Goal: Task Accomplishment & Management: Manage account settings

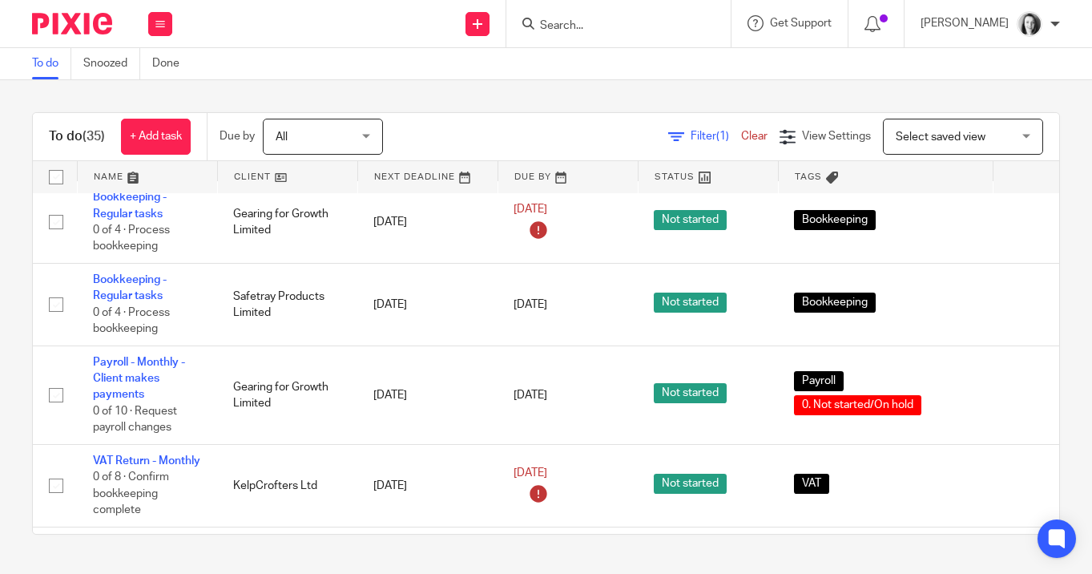
scroll to position [211, 0]
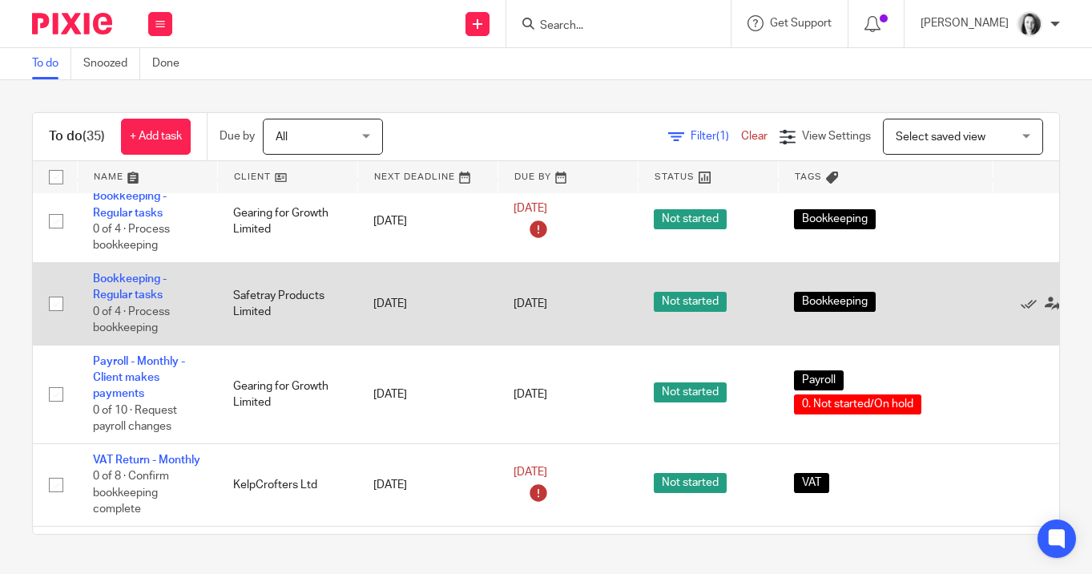
click at [920, 316] on div "Bookkeeping" at bounding box center [885, 304] width 183 height 24
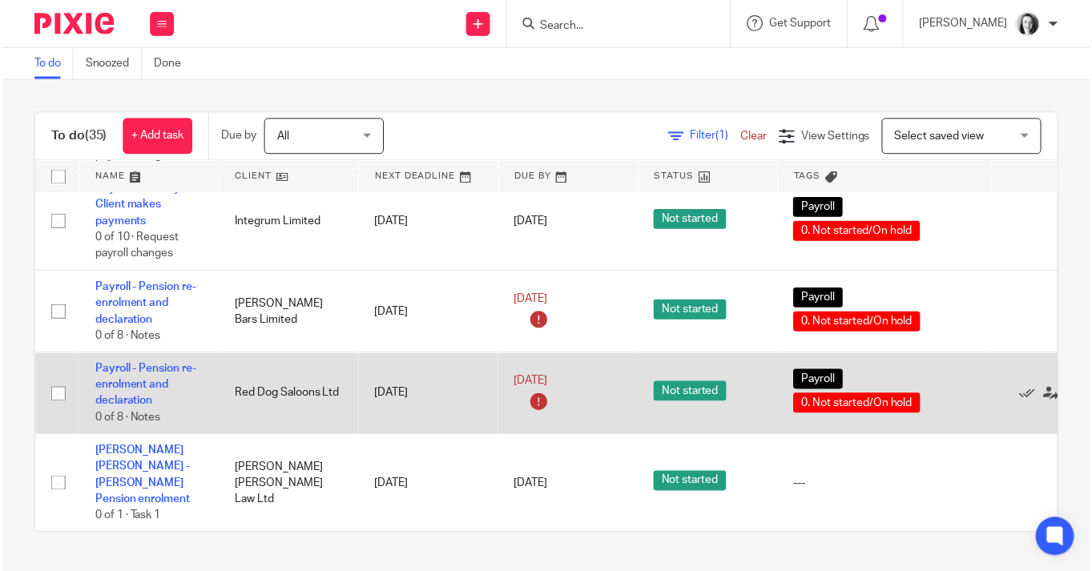
scroll to position [3018, 0]
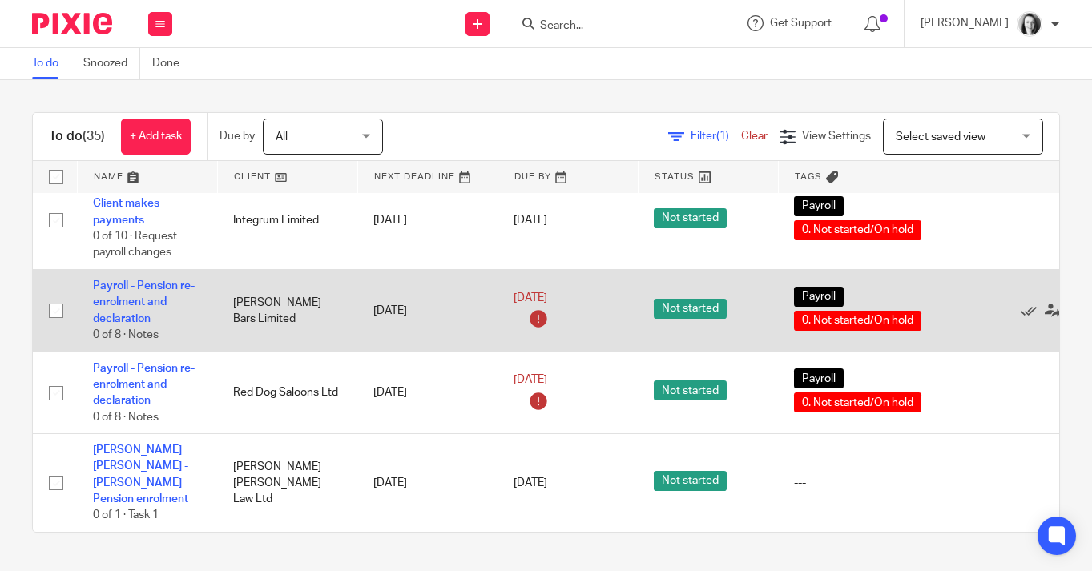
drag, startPoint x: 938, startPoint y: 328, endPoint x: 952, endPoint y: 321, distance: 15.1
click at [938, 328] on div "Payroll 0. Not started/On hold" at bounding box center [885, 311] width 183 height 48
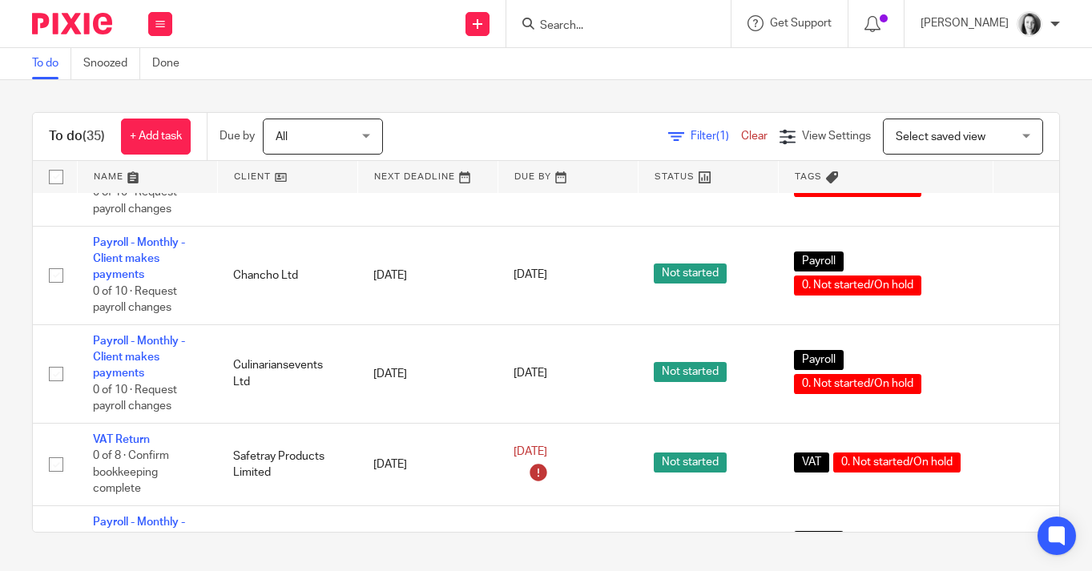
scroll to position [3019, 0]
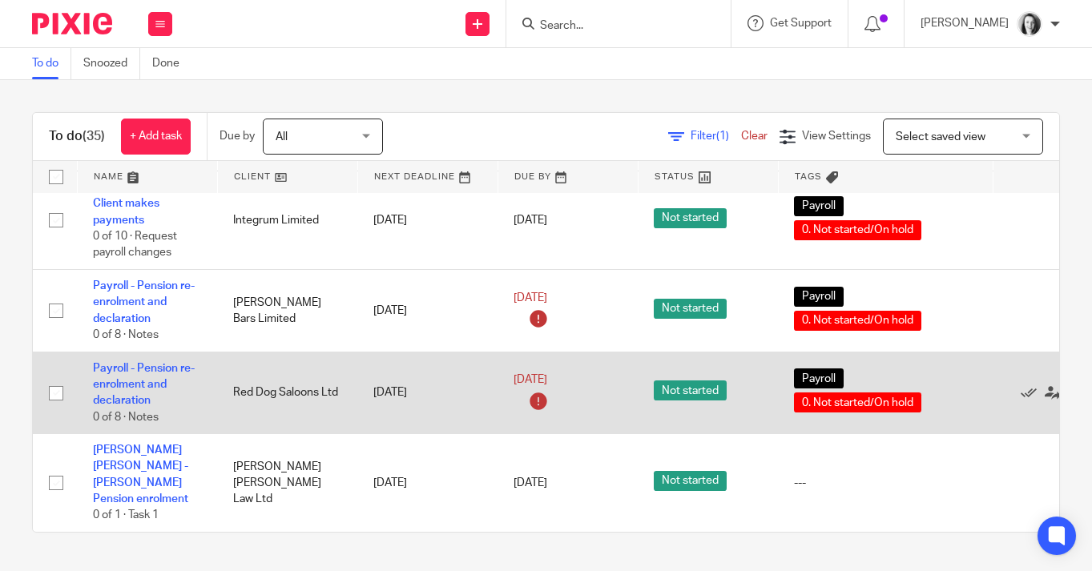
click at [980, 404] on td "Payroll 0. Not started/On hold" at bounding box center [885, 393] width 215 height 83
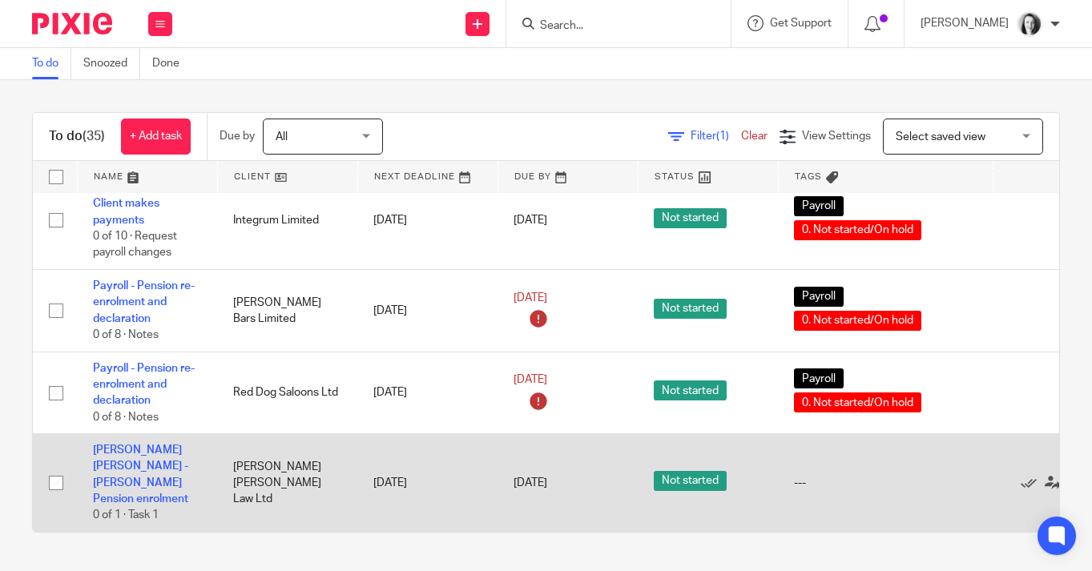
click at [970, 465] on td "---" at bounding box center [885, 483] width 215 height 98
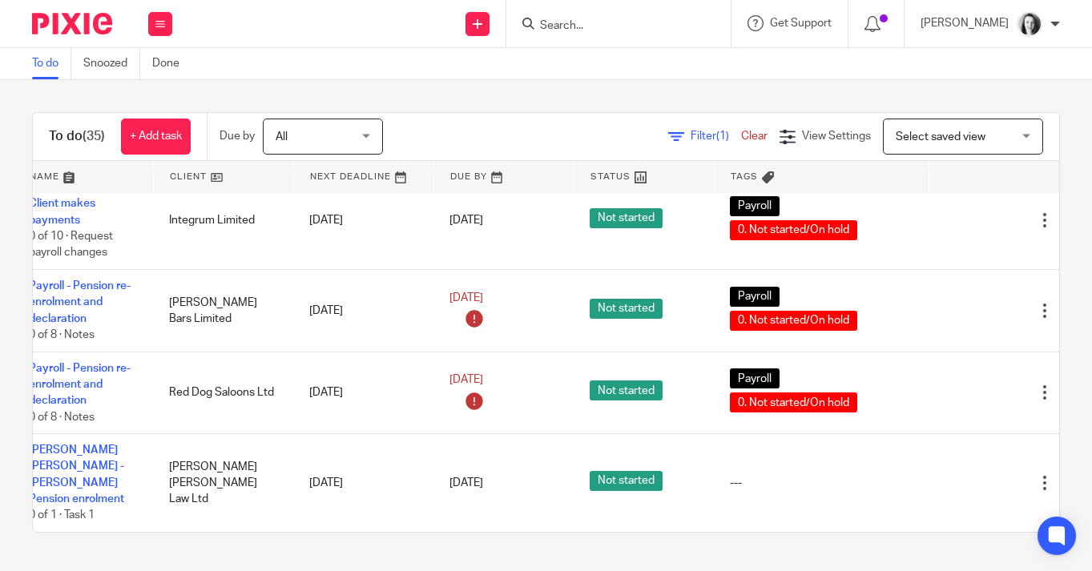
scroll to position [3019, 49]
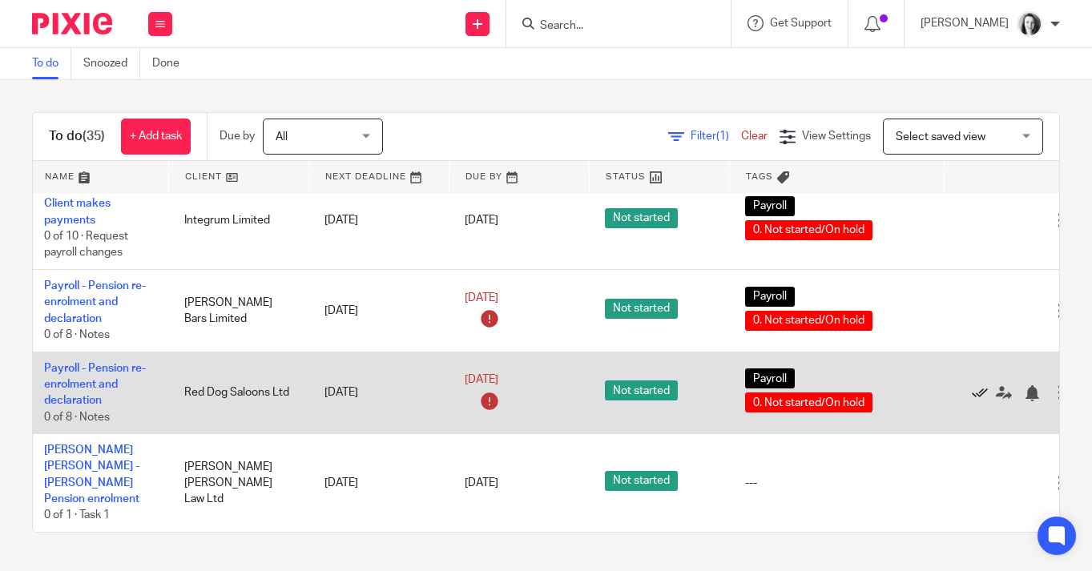
click at [985, 395] on icon at bounding box center [980, 393] width 16 height 16
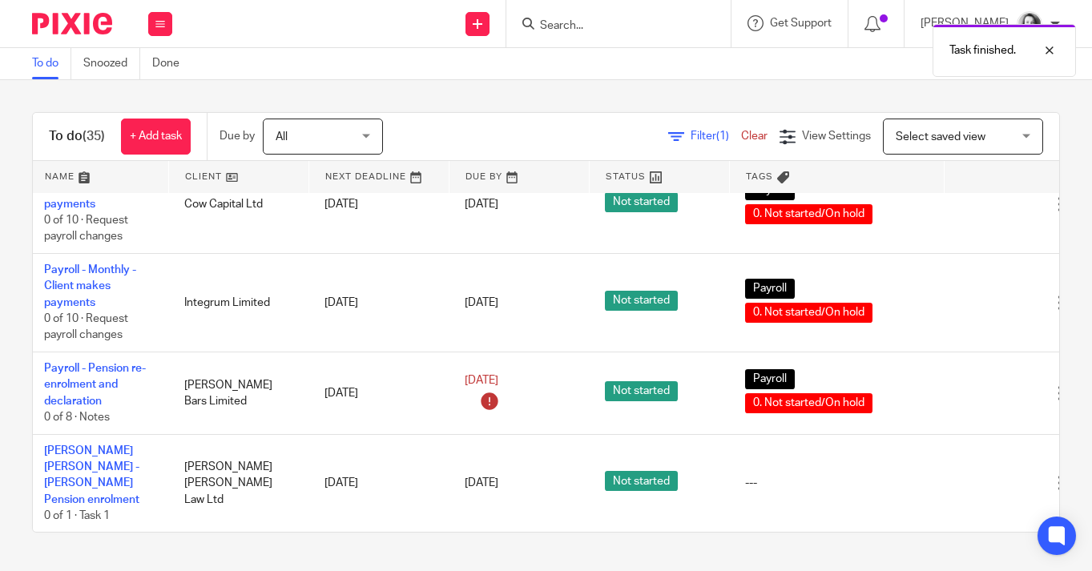
scroll to position [2937, 49]
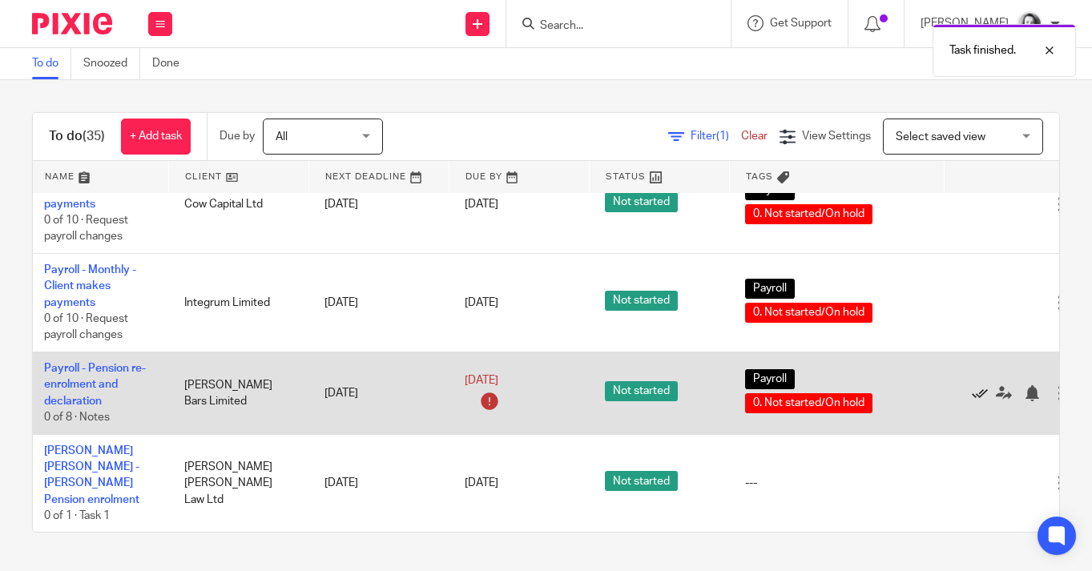
click at [984, 396] on icon at bounding box center [980, 393] width 16 height 16
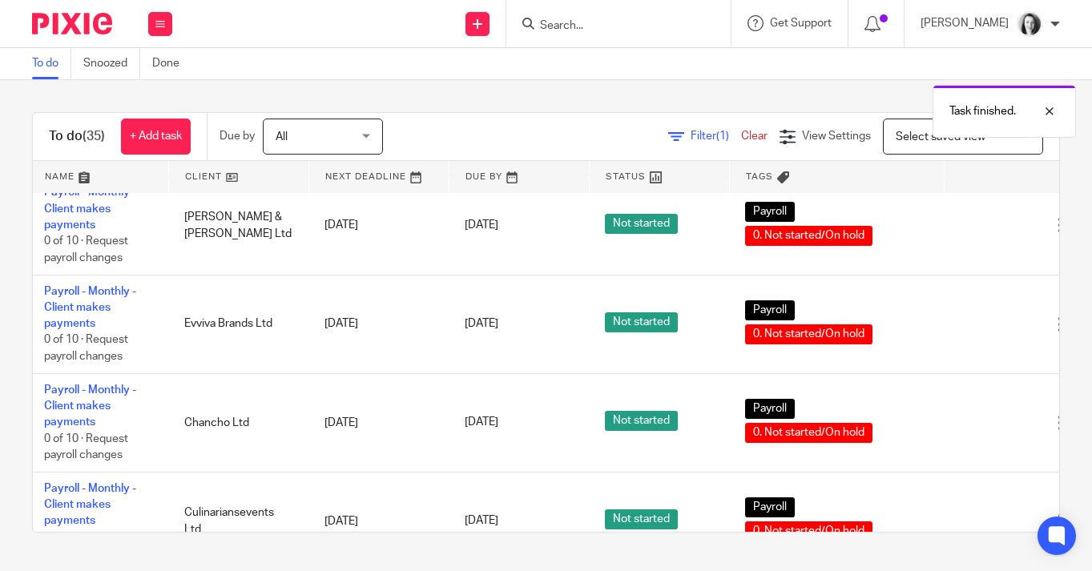
scroll to position [2362, 49]
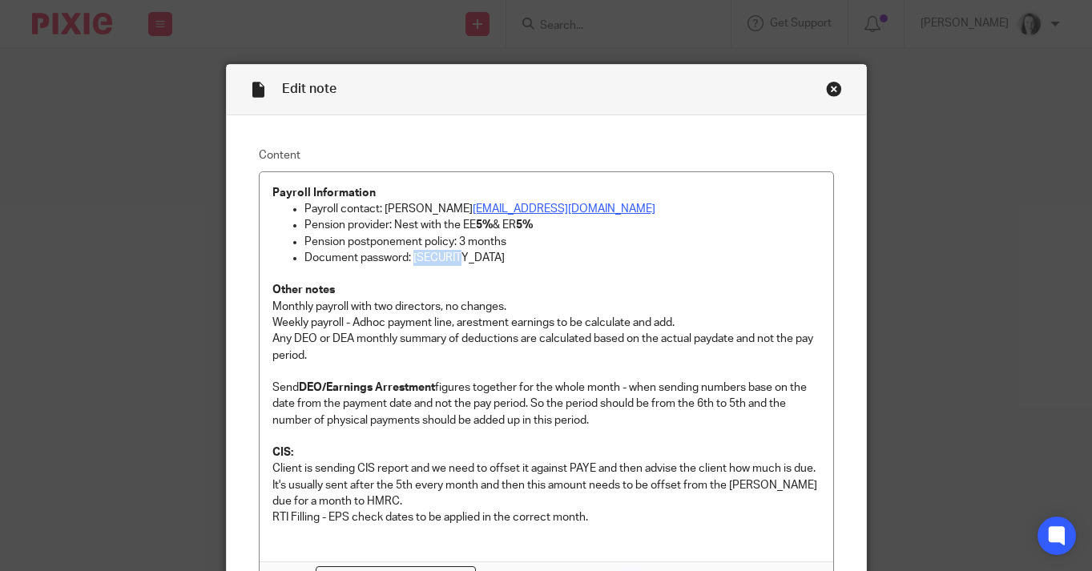
drag, startPoint x: 824, startPoint y: 86, endPoint x: 790, endPoint y: 85, distance: 34.5
click at [826, 87] on div "Close this dialog window" at bounding box center [834, 89] width 16 height 16
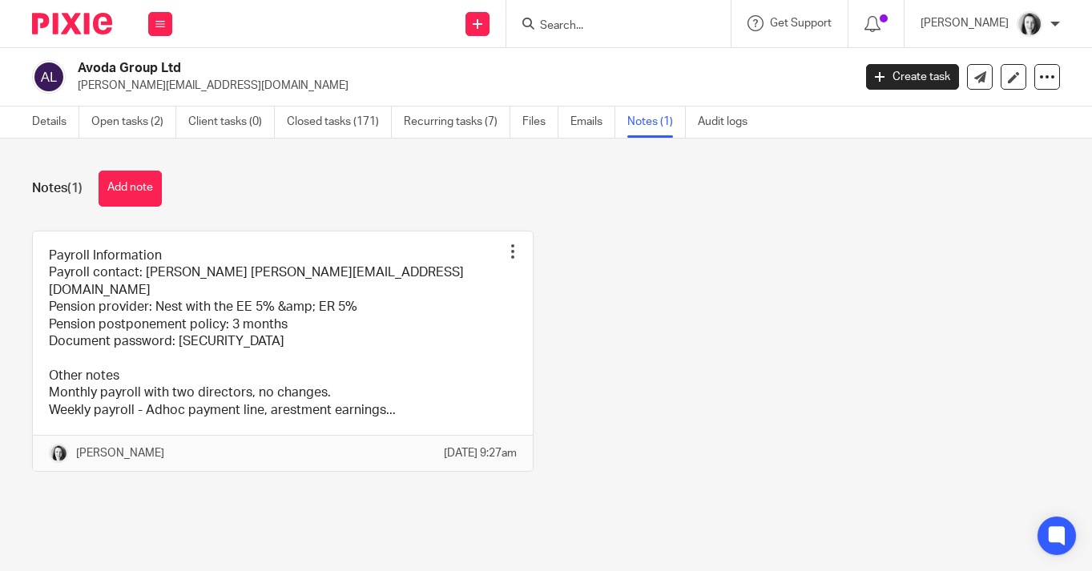
click at [546, 29] on input "Search" at bounding box center [610, 26] width 144 height 14
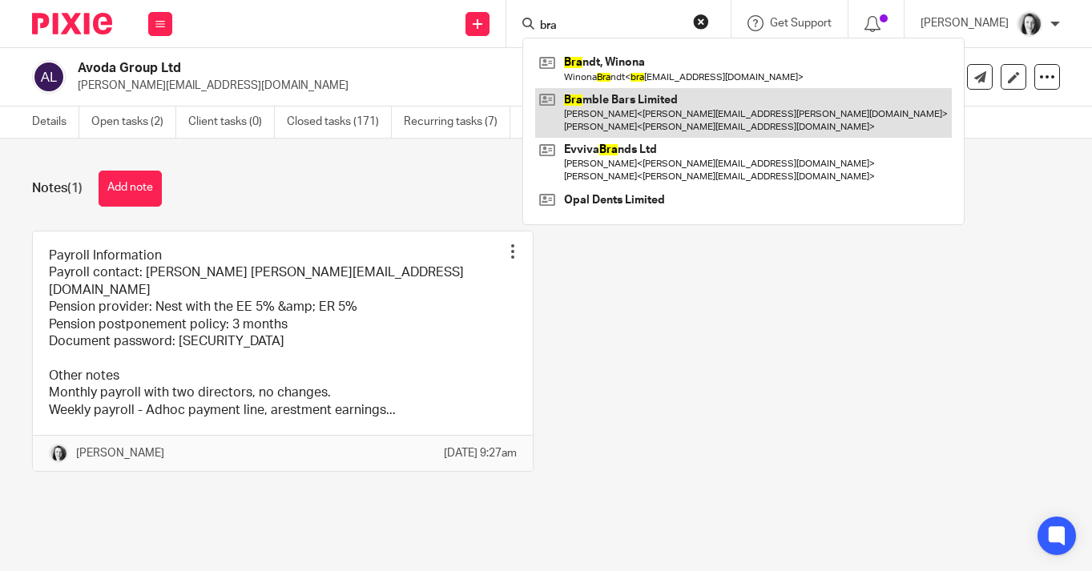
type input "bra"
click at [621, 99] on link at bounding box center [743, 113] width 417 height 50
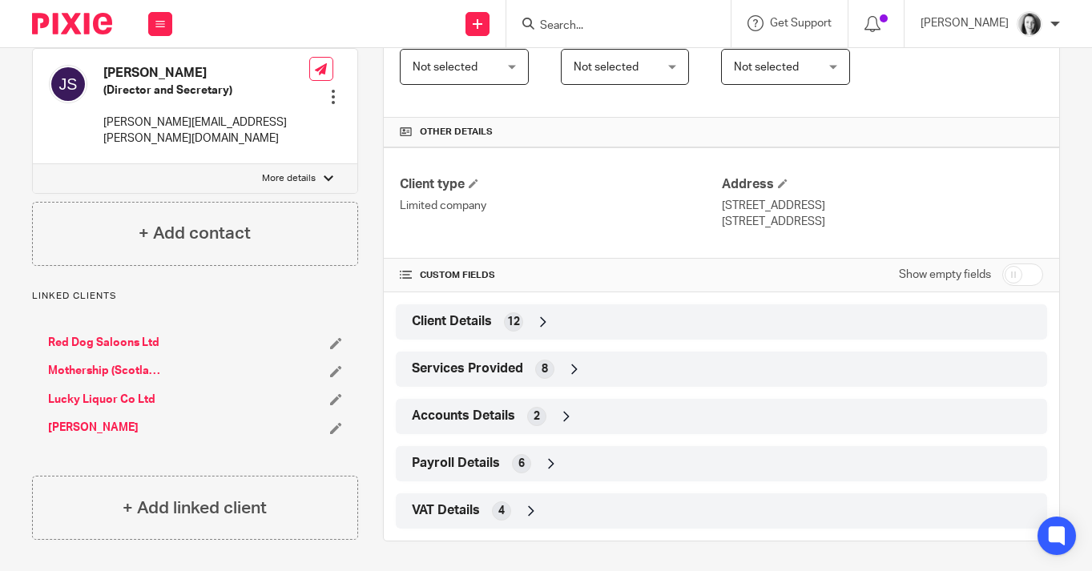
scroll to position [310, 0]
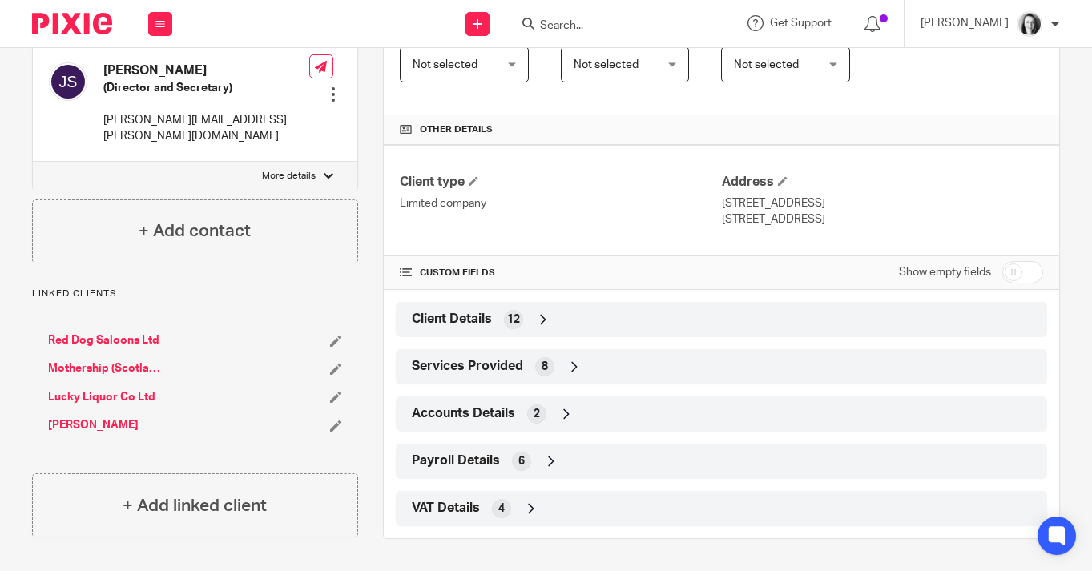
click at [485, 461] on span "Payroll Details" at bounding box center [456, 461] width 88 height 17
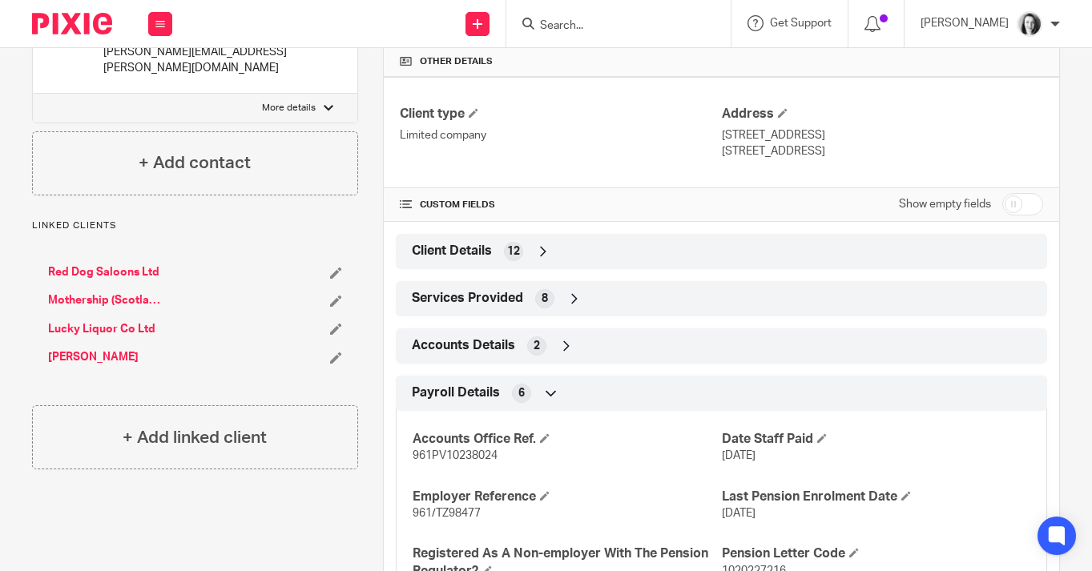
scroll to position [516, 0]
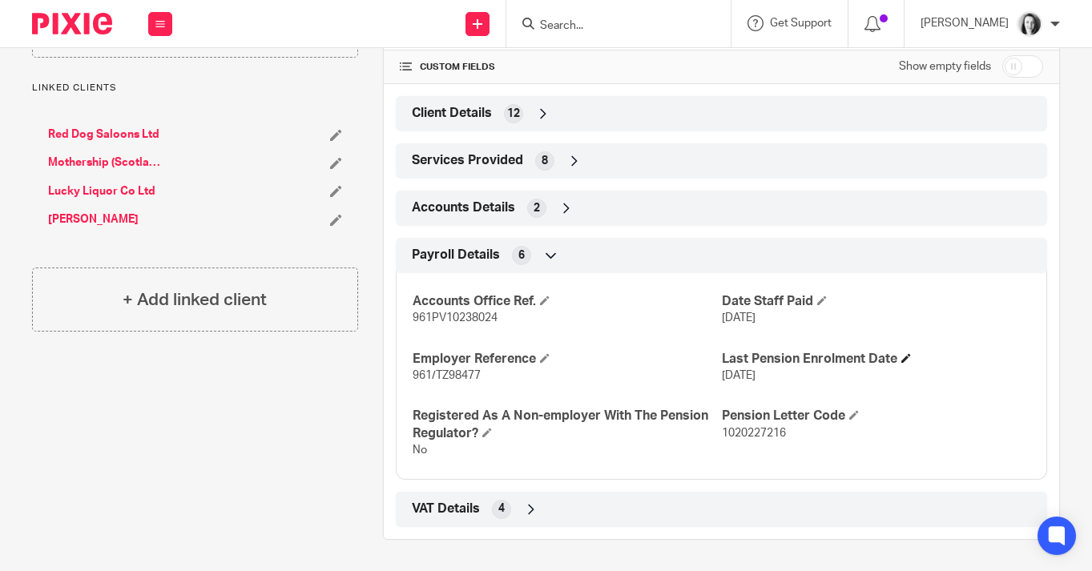
click at [894, 360] on h4 "Last Pension Enrolment Date" at bounding box center [876, 359] width 308 height 17
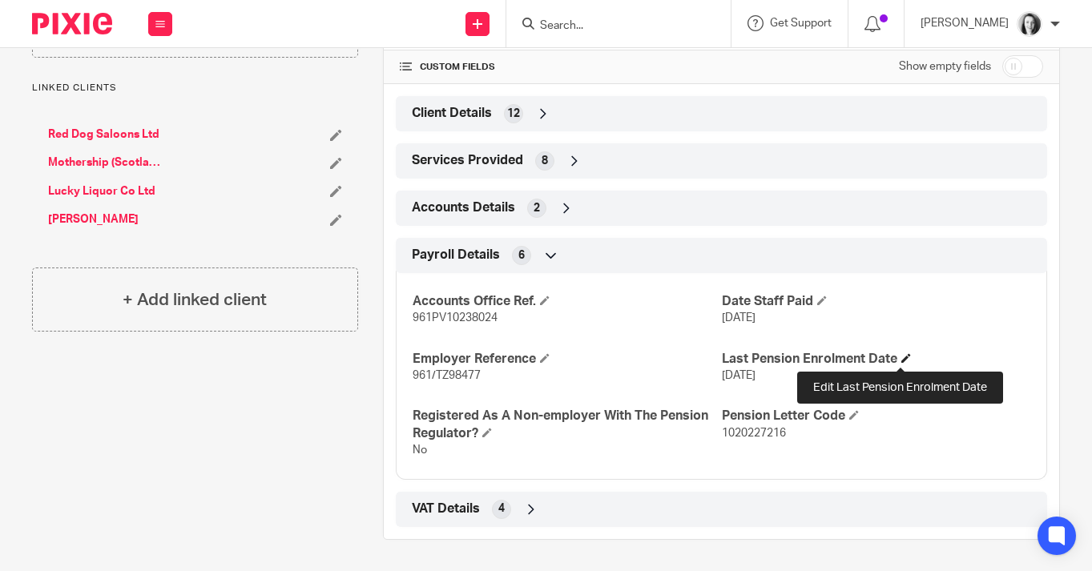
click at [901, 357] on span at bounding box center [906, 358] width 10 height 10
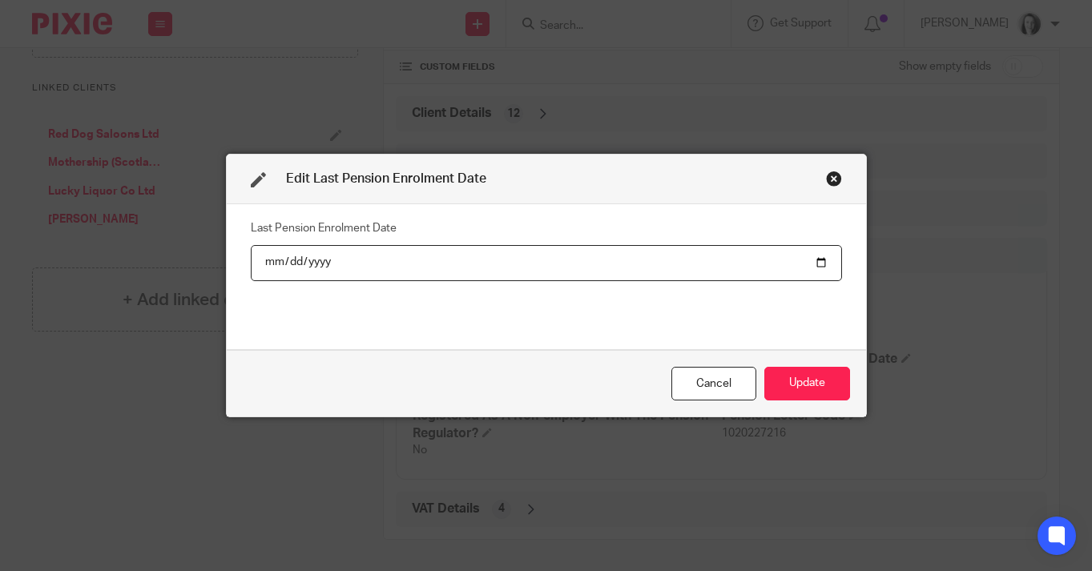
type input "2022-12-12"
type input "2025-09-12"
click at [813, 387] on button "Update" at bounding box center [807, 384] width 86 height 34
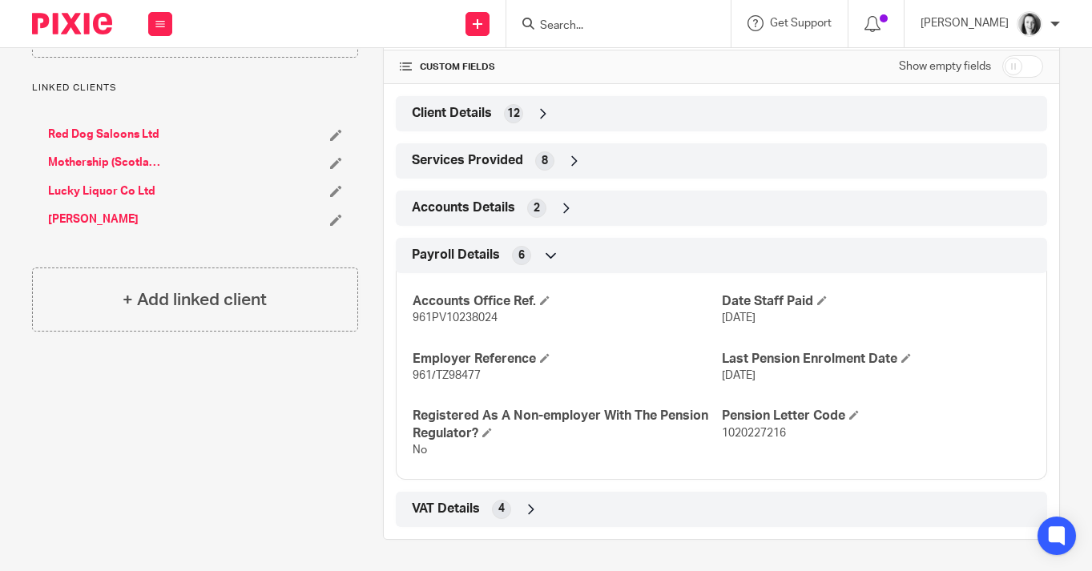
scroll to position [15, 0]
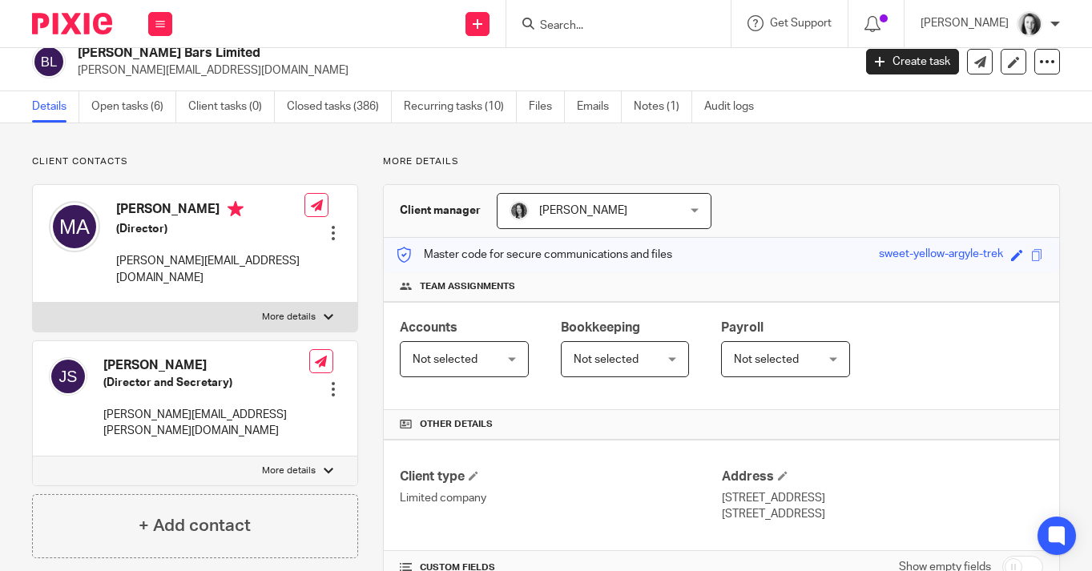
click at [566, 17] on form at bounding box center [623, 24] width 171 height 20
click at [569, 26] on input "Search" at bounding box center [610, 26] width 144 height 14
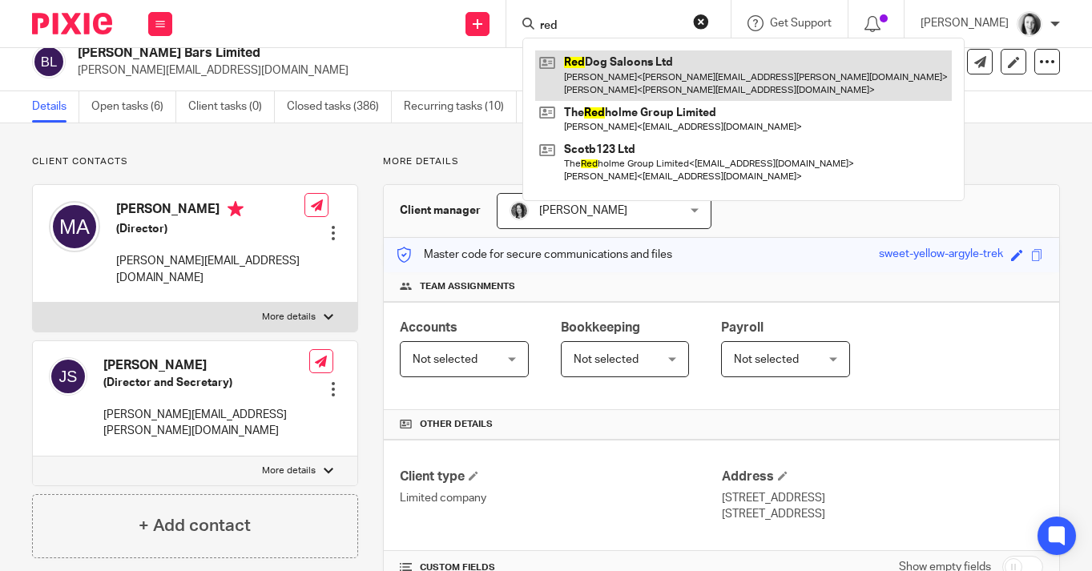
type input "red"
click at [594, 70] on link at bounding box center [743, 75] width 417 height 50
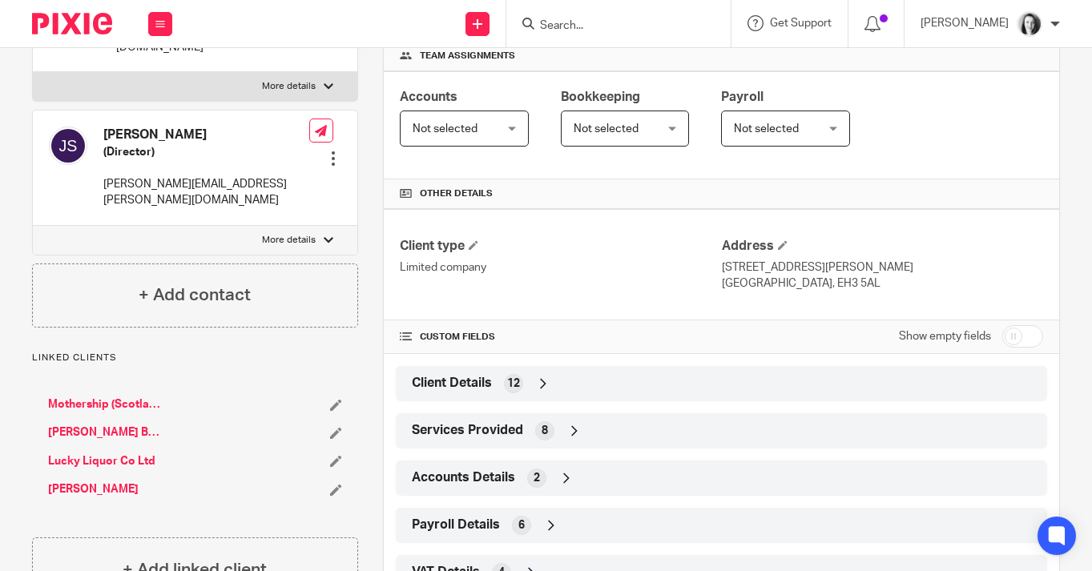
scroll to position [310, 0]
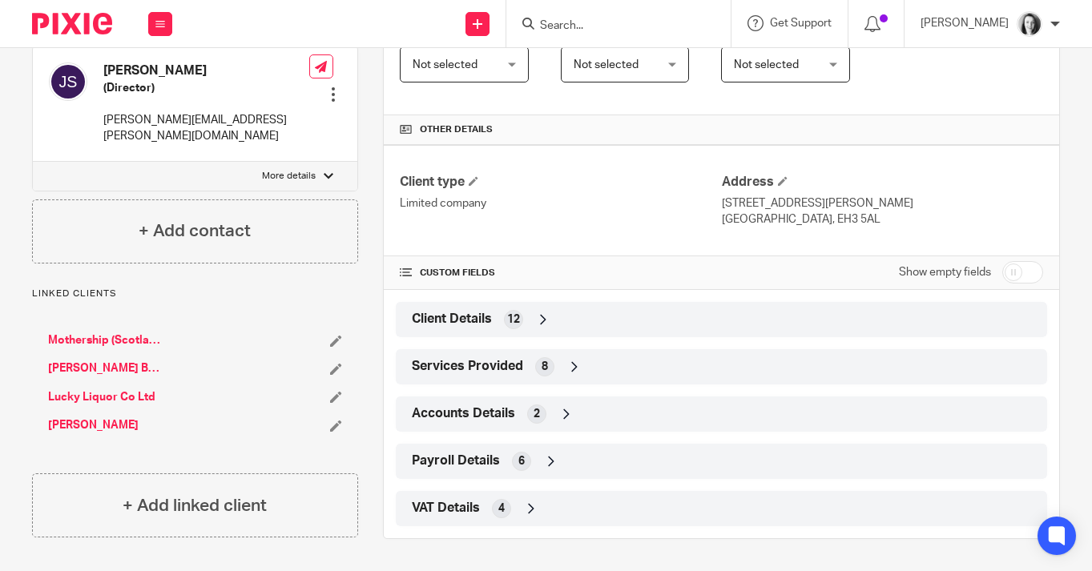
click at [554, 469] on div "Payroll Details 6" at bounding box center [721, 461] width 627 height 27
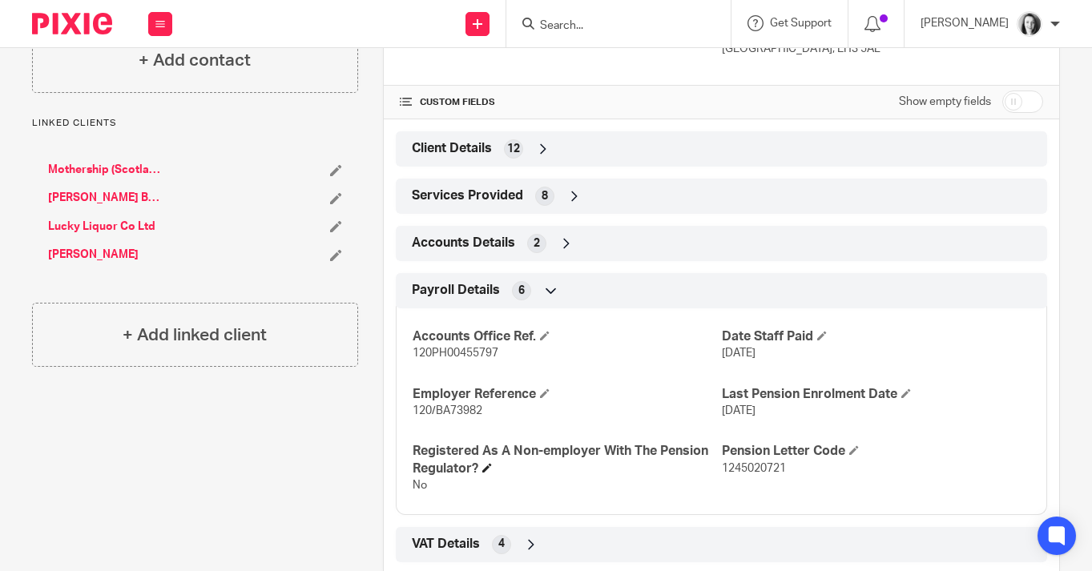
scroll to position [516, 0]
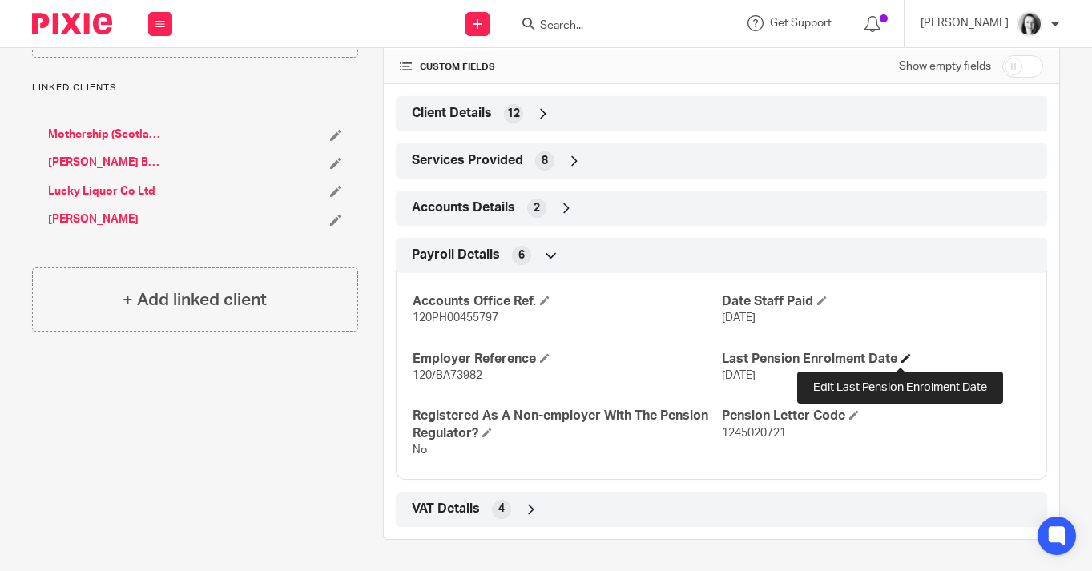
click at [902, 358] on span at bounding box center [906, 358] width 10 height 10
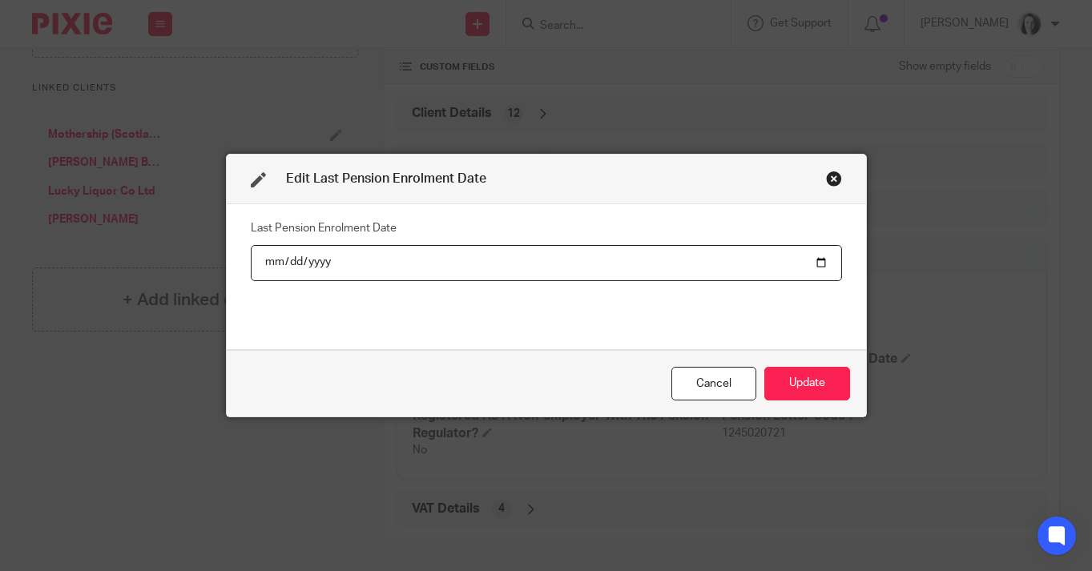
type input "[DATE]"
click at [789, 391] on button "Update" at bounding box center [807, 384] width 86 height 34
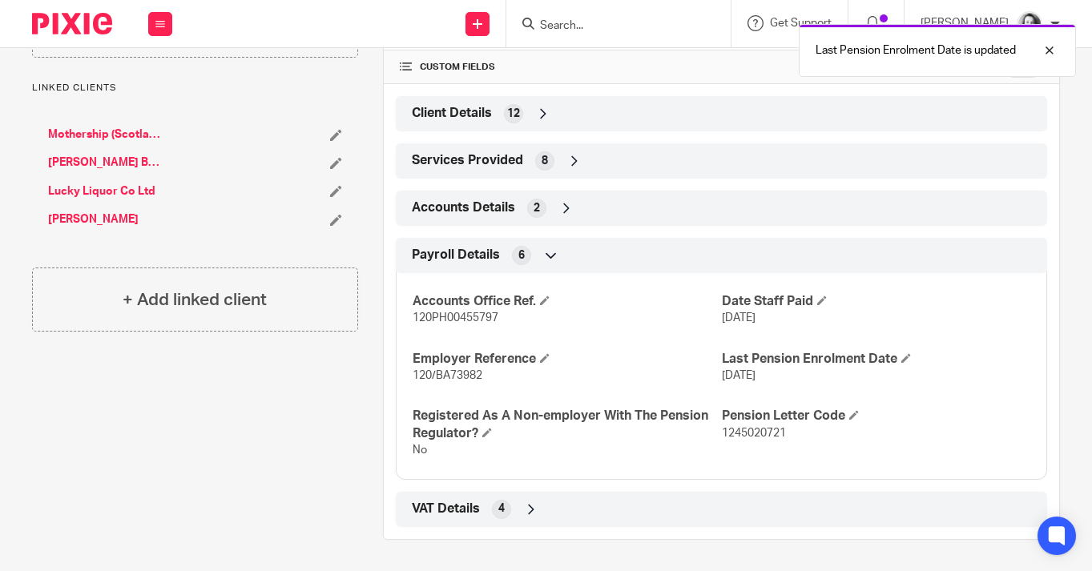
click at [262, 408] on div "Client contacts Jason Scott (Director) jas.scott@mac.com Edit contact Create cl…" at bounding box center [182, 97] width 351 height 885
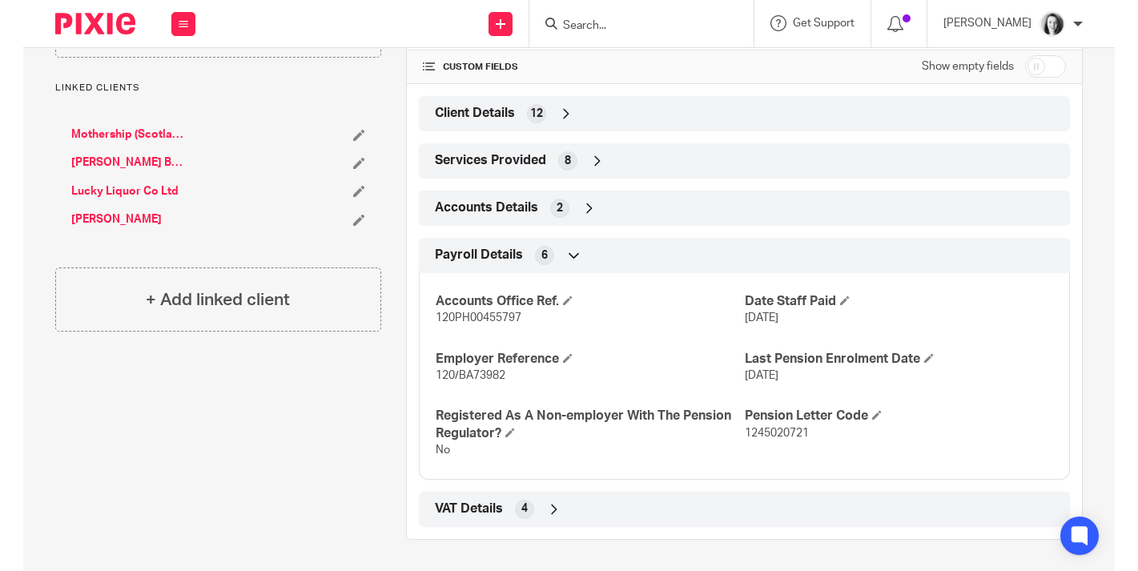
scroll to position [0, 0]
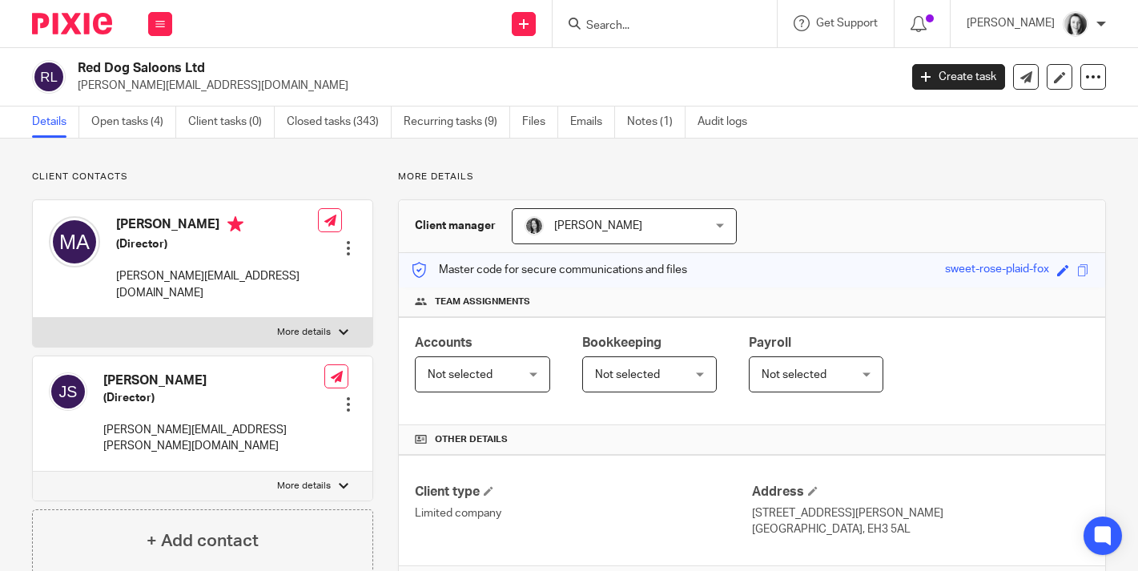
click at [614, 20] on input "Search" at bounding box center [657, 26] width 144 height 14
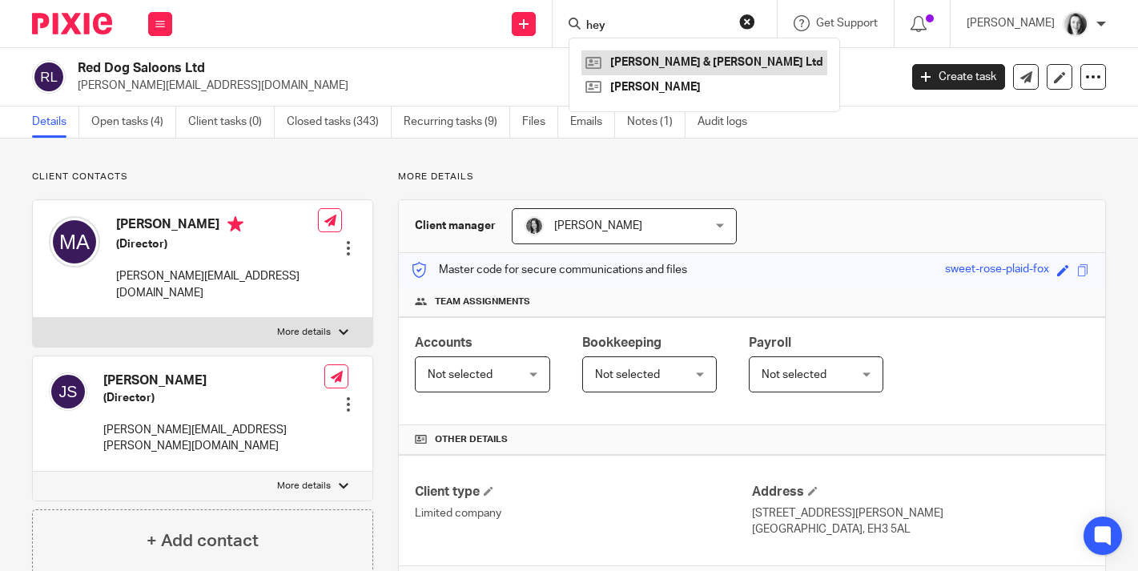
type input "hey"
click at [640, 62] on link at bounding box center [705, 62] width 246 height 24
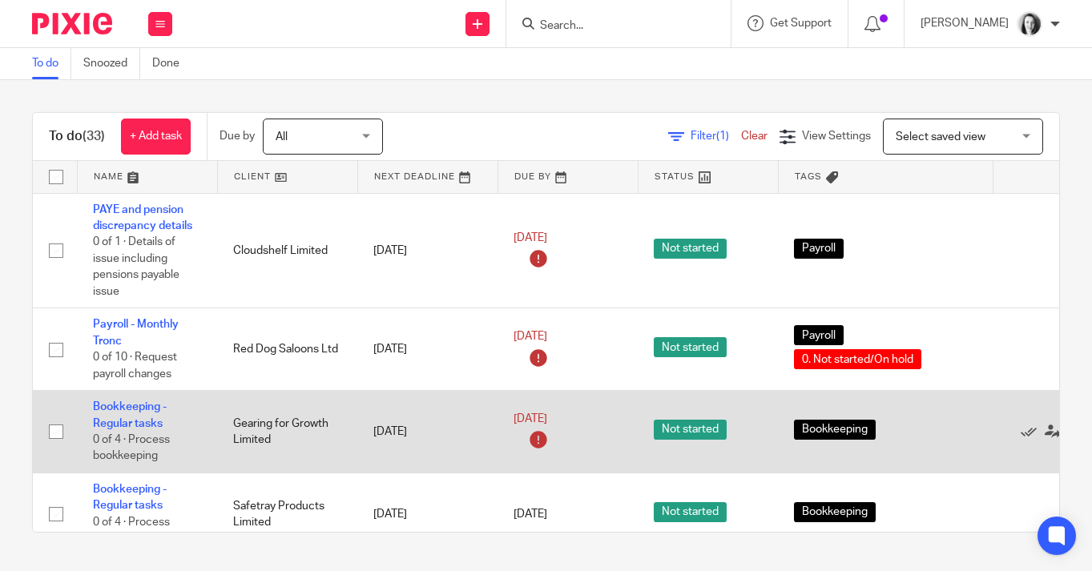
click at [926, 444] on div "Bookkeeping" at bounding box center [885, 432] width 183 height 24
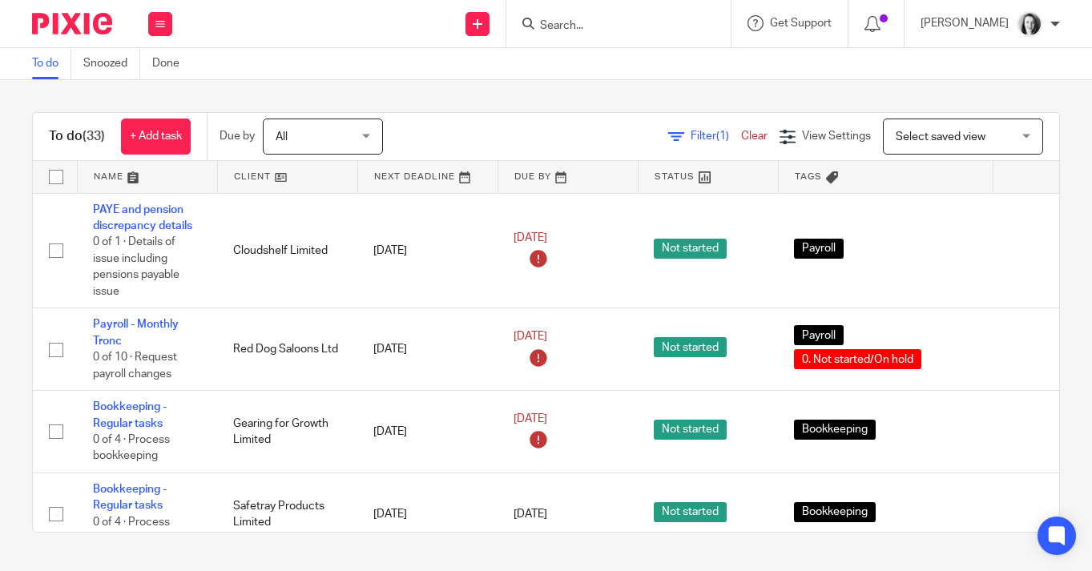
click at [1059, 206] on div "To do (33) + Add task Due by All All Today Tomorrow This week Next week This mo…" at bounding box center [546, 322] width 1092 height 485
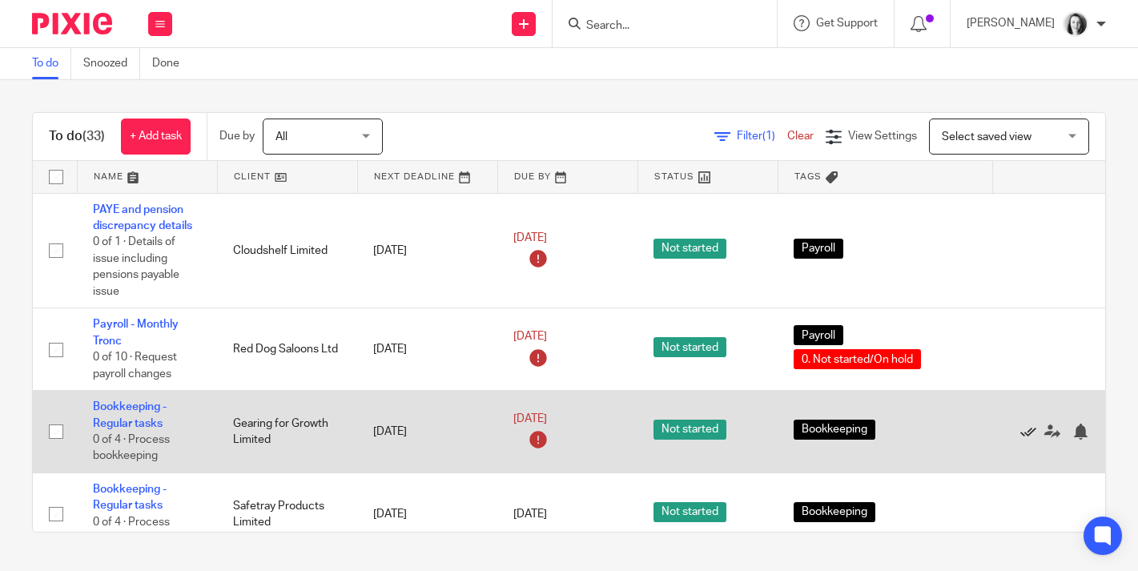
click at [1033, 435] on icon at bounding box center [1029, 432] width 16 height 16
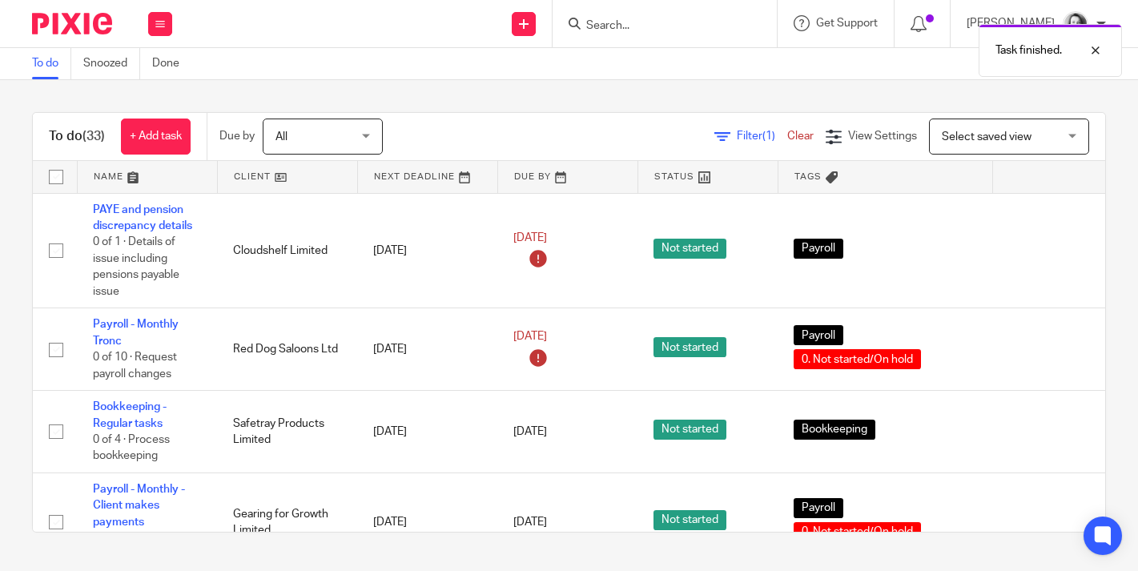
click at [1033, 435] on icon at bounding box center [1029, 432] width 16 height 16
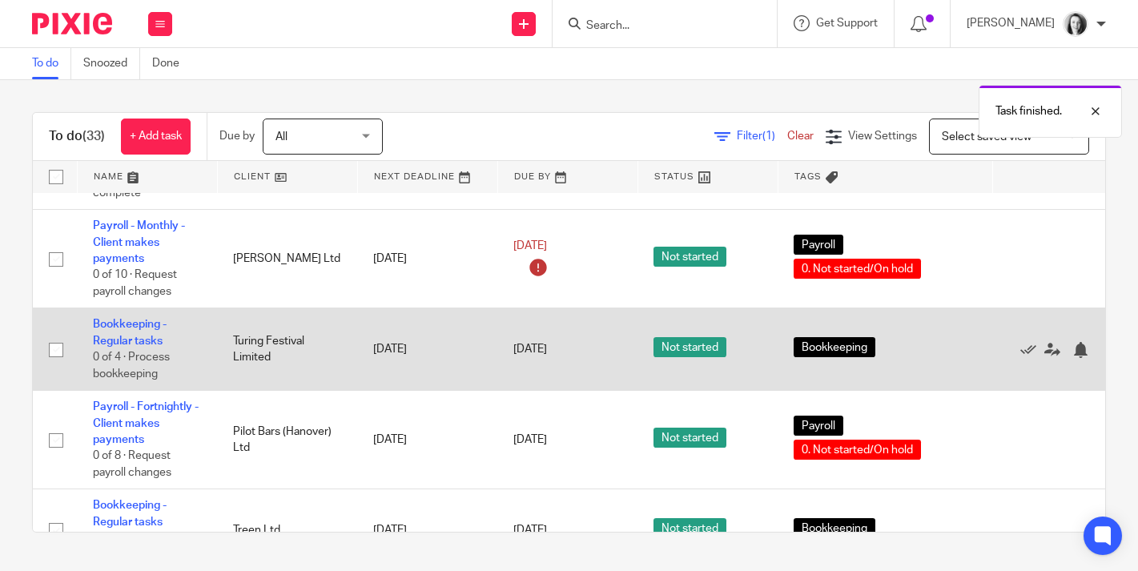
scroll to position [363, 0]
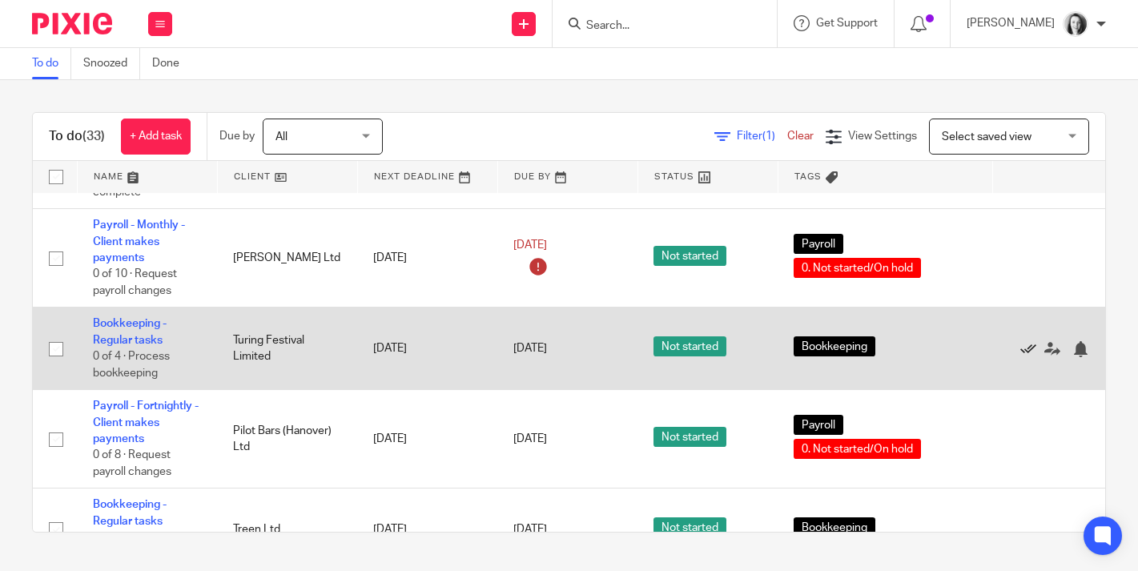
click at [1027, 357] on icon at bounding box center [1029, 349] width 16 height 16
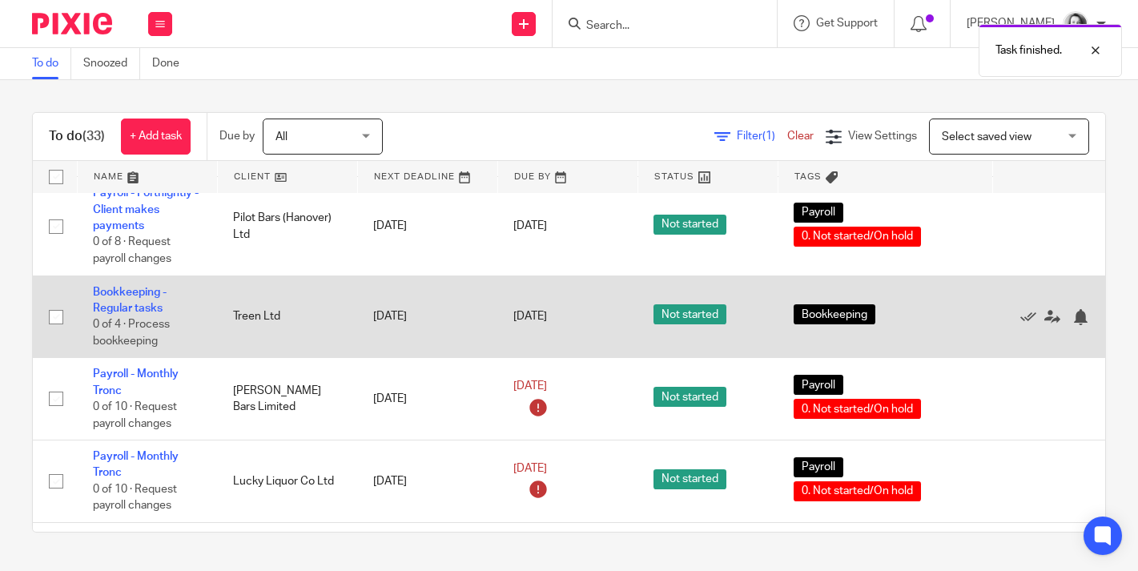
scroll to position [494, 0]
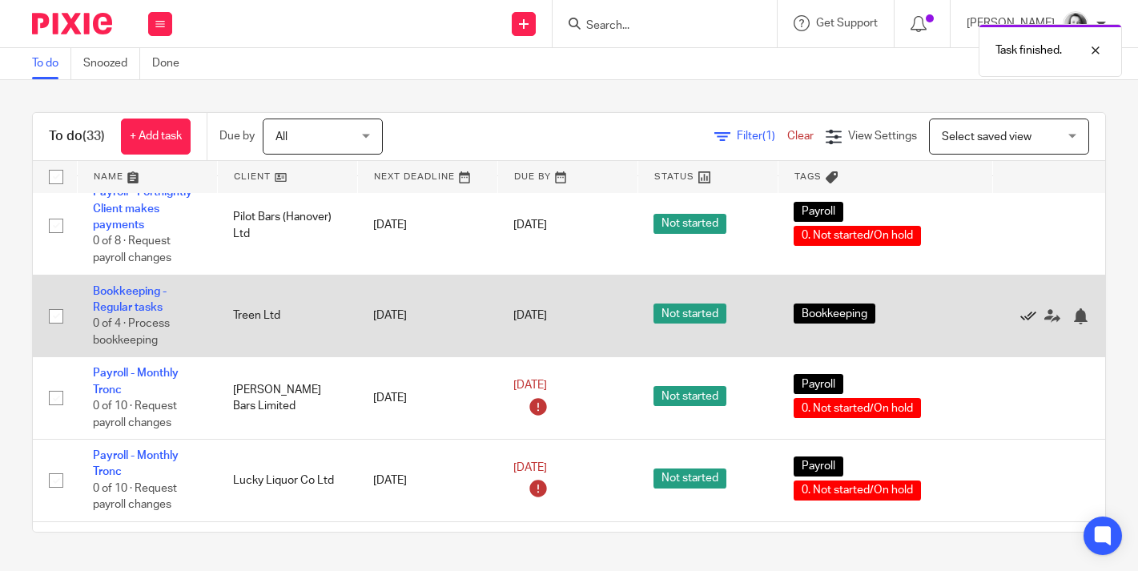
click at [1029, 324] on icon at bounding box center [1029, 316] width 16 height 16
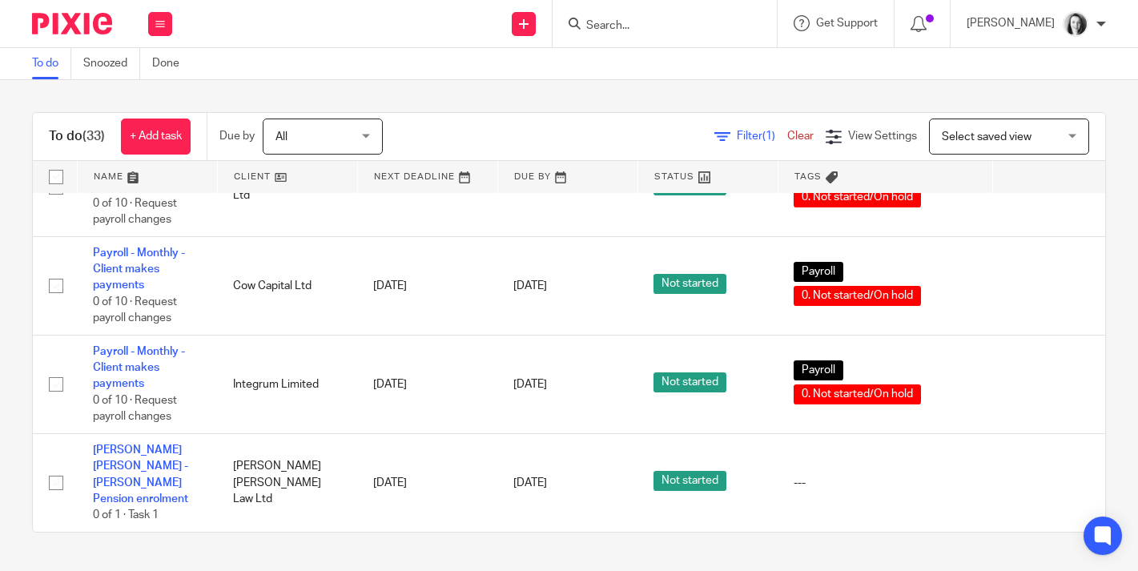
scroll to position [2518, 0]
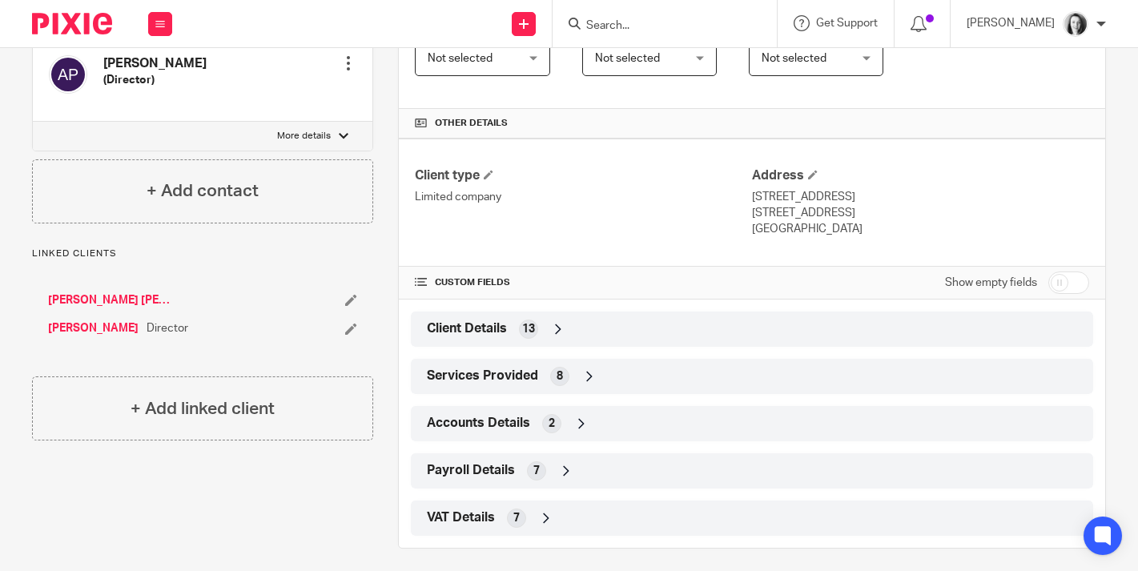
scroll to position [326, 0]
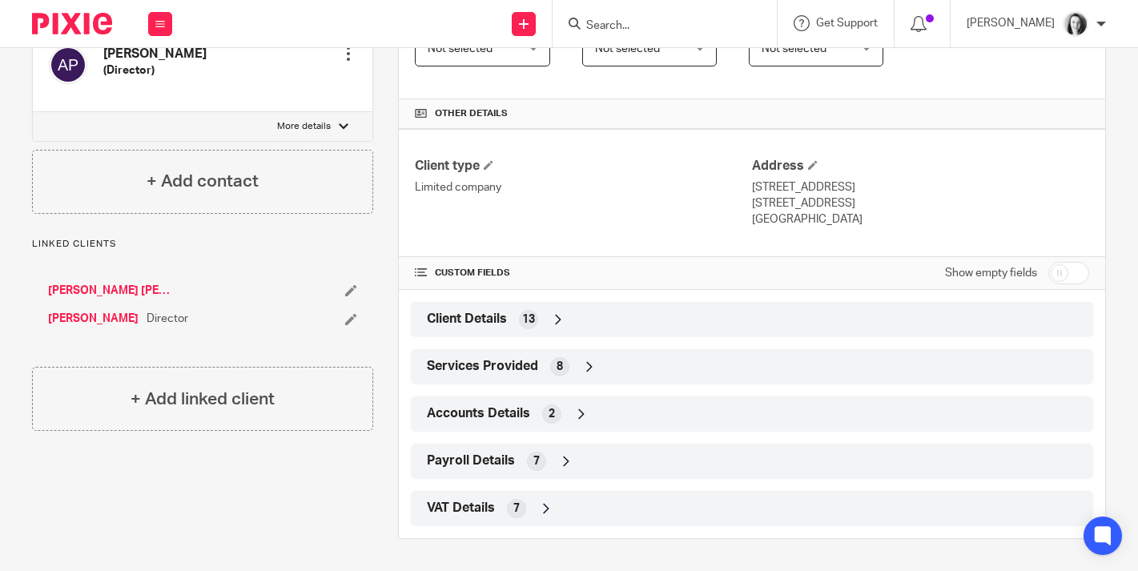
click at [558, 466] on icon at bounding box center [566, 461] width 16 height 16
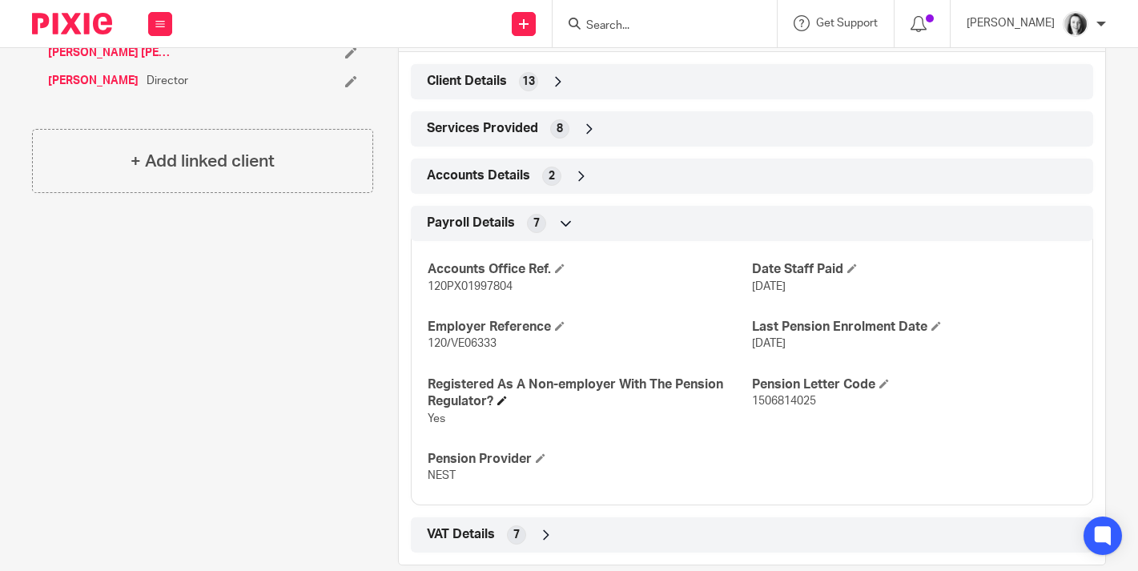
scroll to position [565, 0]
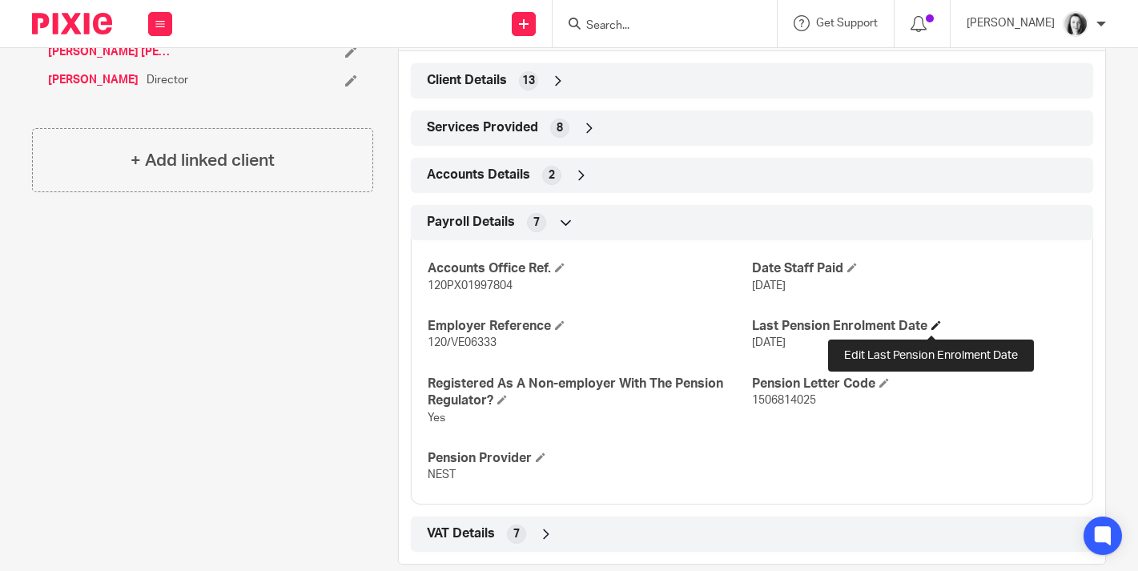
click at [932, 328] on span at bounding box center [937, 325] width 10 height 10
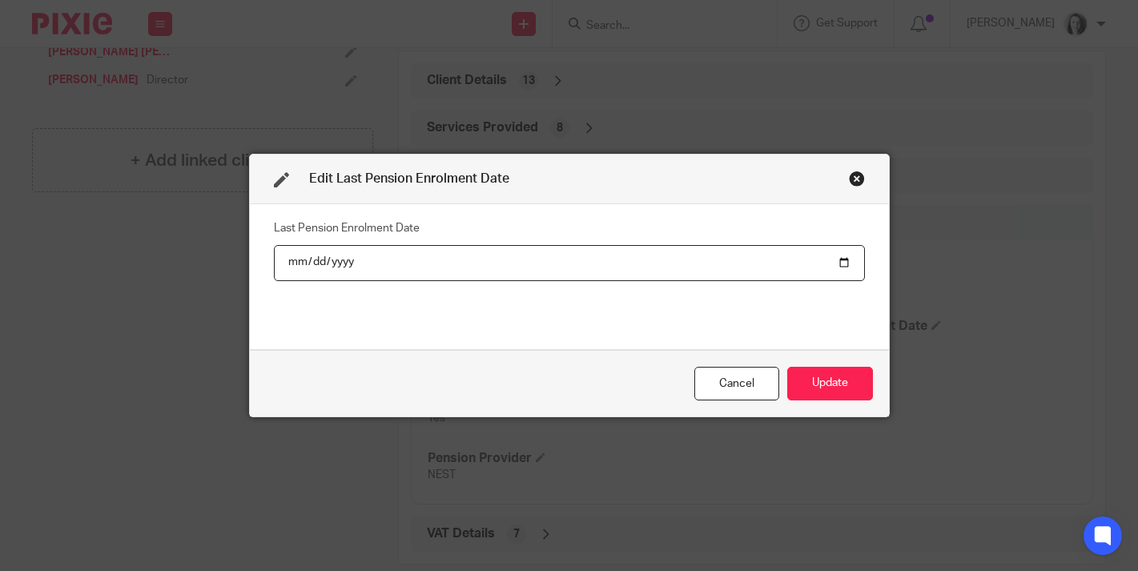
type input "2022-09-15"
type input "2025-09-15"
click at [817, 380] on button "Update" at bounding box center [830, 384] width 86 height 34
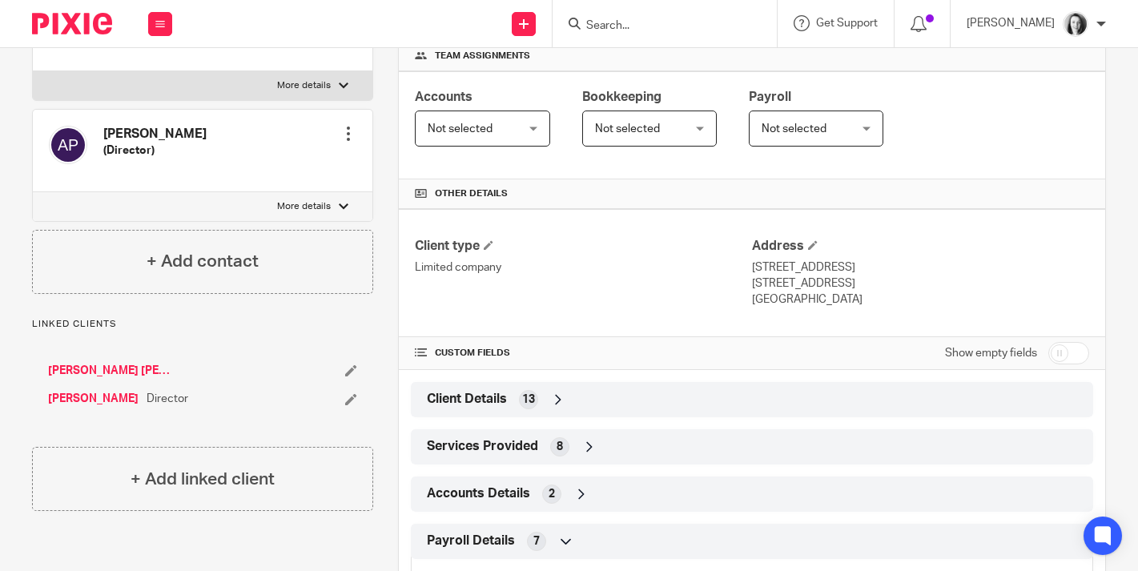
scroll to position [0, 0]
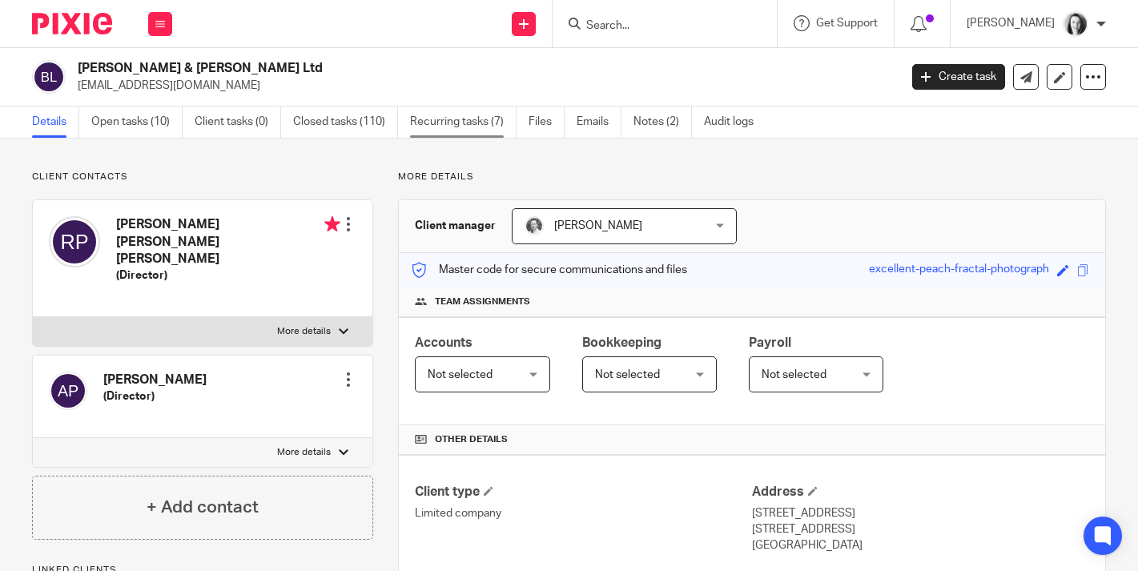
click at [446, 117] on link "Recurring tasks (7)" at bounding box center [463, 122] width 107 height 31
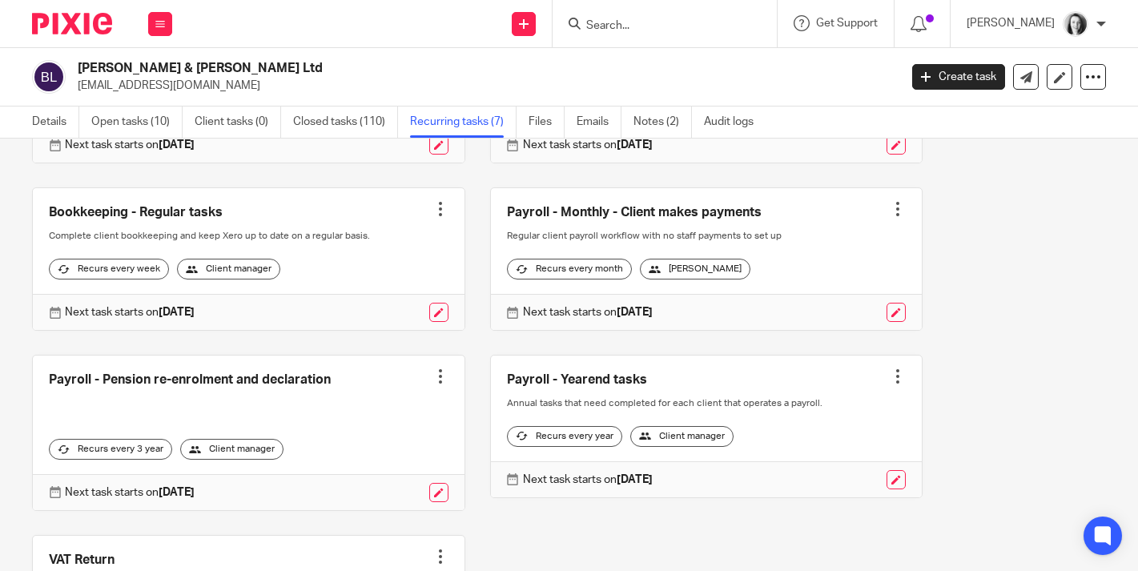
scroll to position [413, 0]
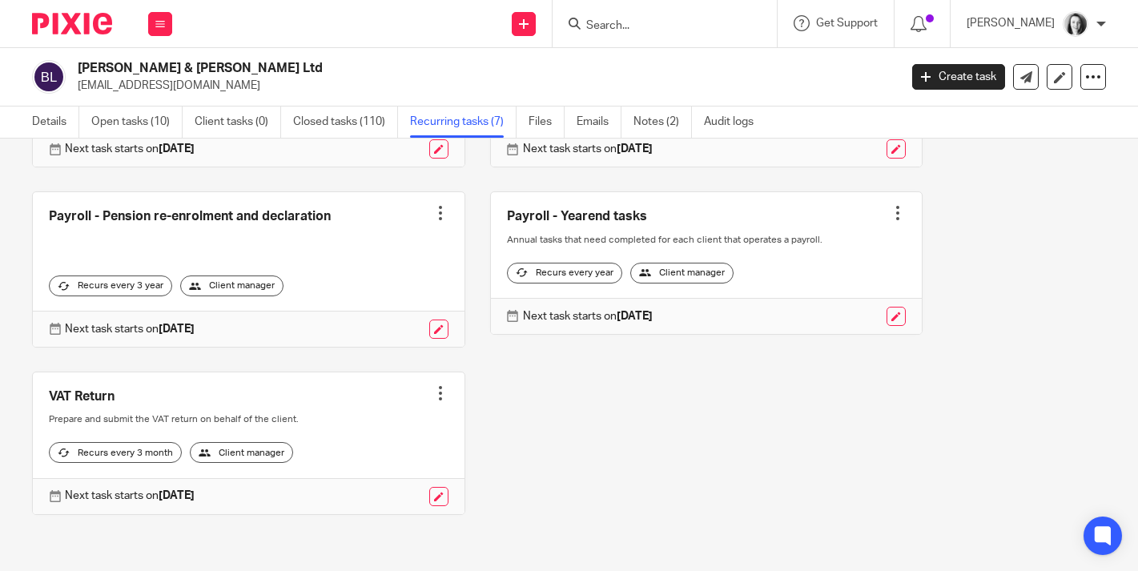
click at [230, 276] on div "Client manager" at bounding box center [231, 286] width 103 height 21
click at [140, 126] on link "Open tasks (10)" at bounding box center [136, 122] width 91 height 31
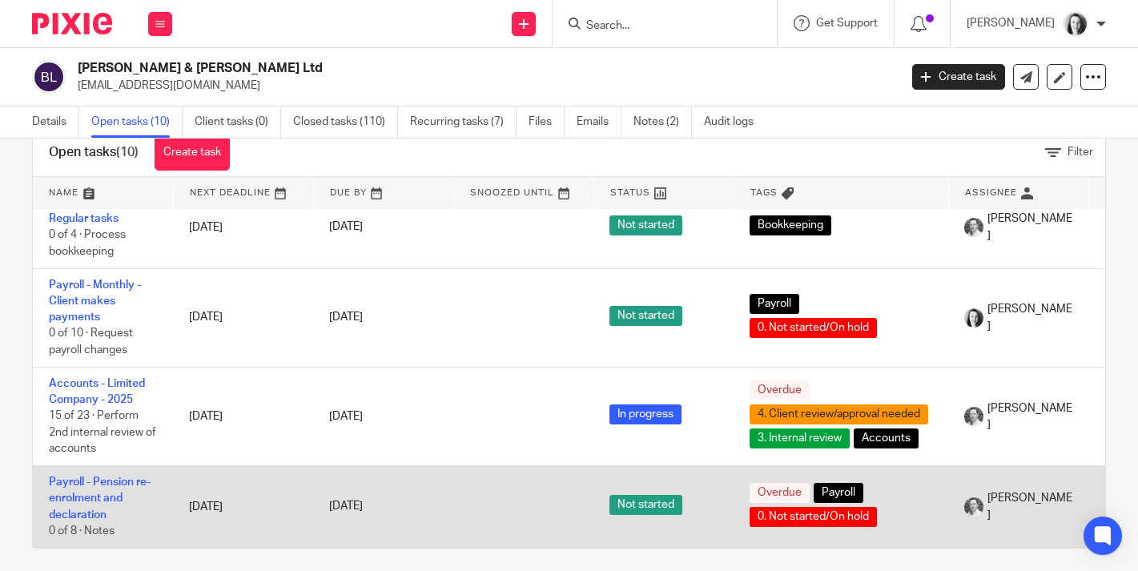
scroll to position [52, 0]
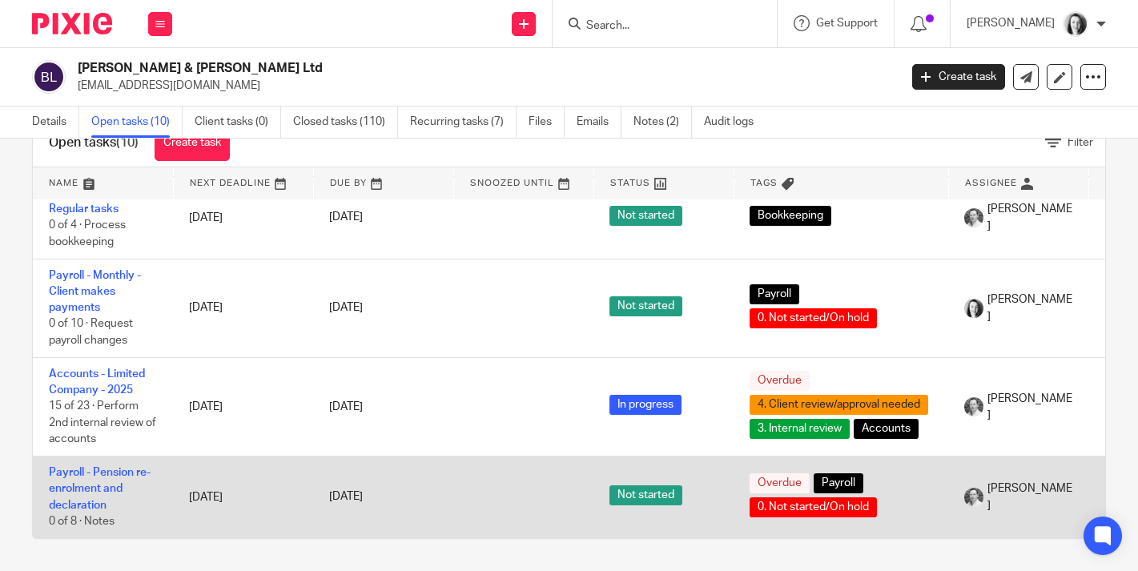
click at [449, 489] on td "[DATE]" at bounding box center [383, 498] width 140 height 82
click at [90, 476] on link "Payroll - Pension re-enrolment and declaration" at bounding box center [100, 489] width 102 height 44
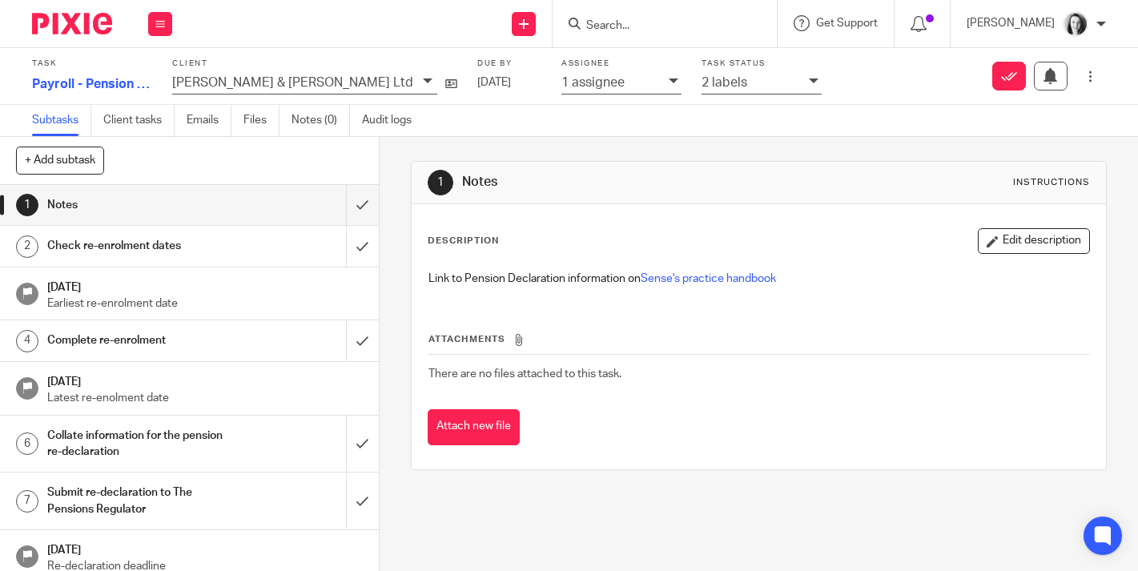
click at [562, 79] on div "1 assignee" at bounding box center [622, 84] width 120 height 22
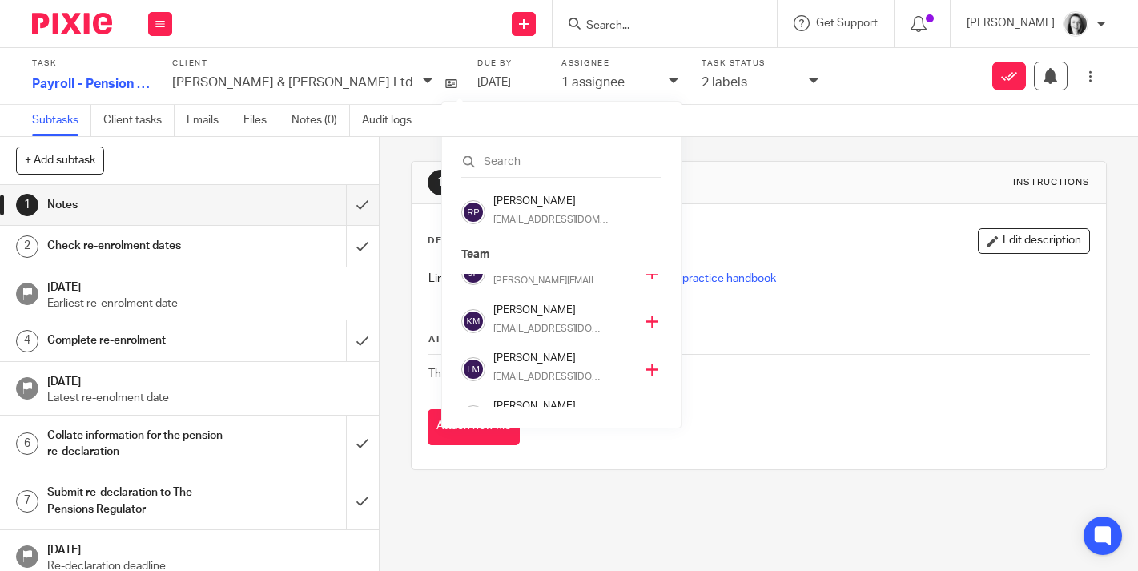
scroll to position [336, 0]
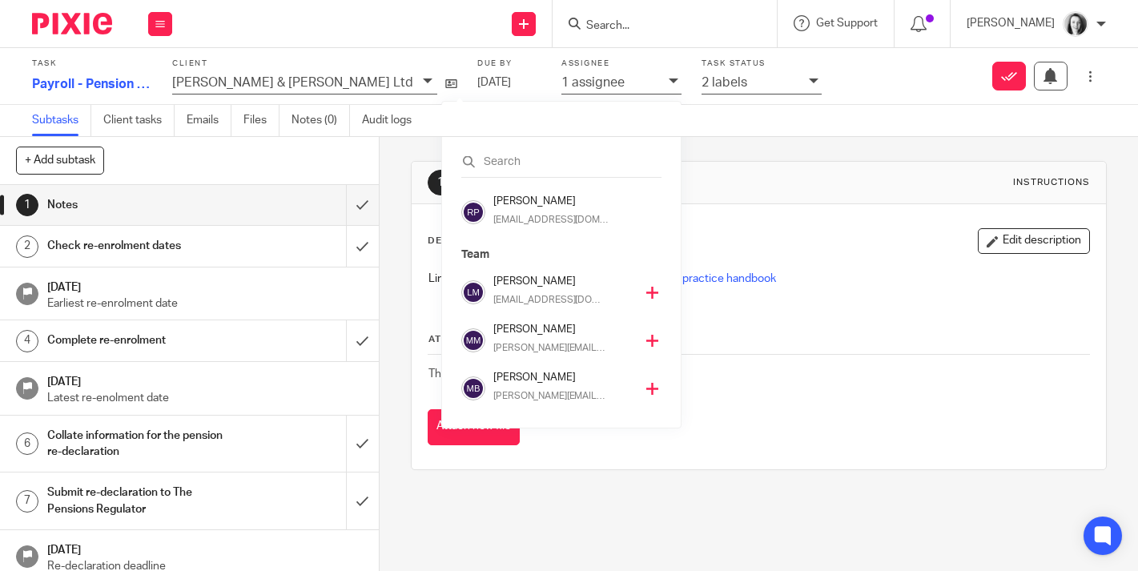
click at [646, 390] on icon at bounding box center [652, 389] width 12 height 12
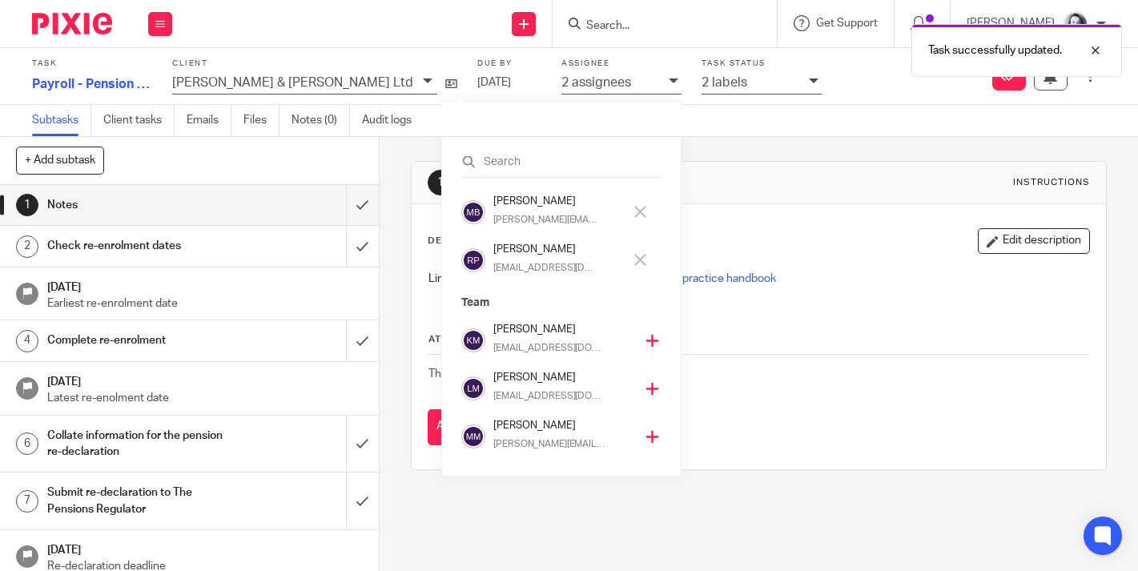
scroll to position [288, 0]
drag, startPoint x: 629, startPoint y: 259, endPoint x: 622, endPoint y: 267, distance: 10.8
click at [634, 260] on icon at bounding box center [640, 260] width 12 height 12
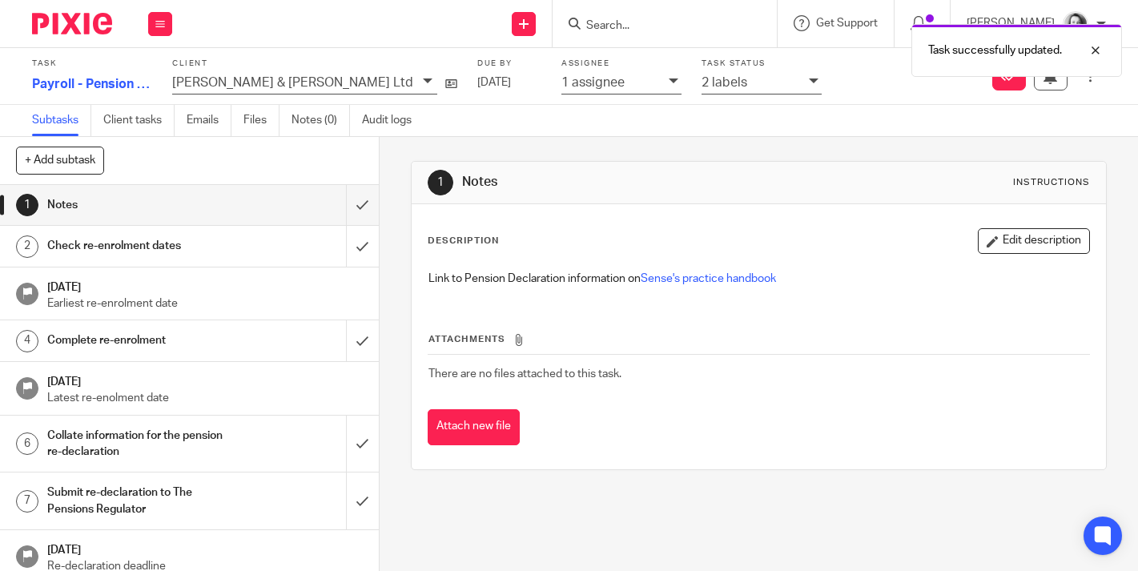
click at [823, 148] on div "1 Notes Instructions Description Edit description Link to Pension Declaration i…" at bounding box center [758, 315] width 695 height 357
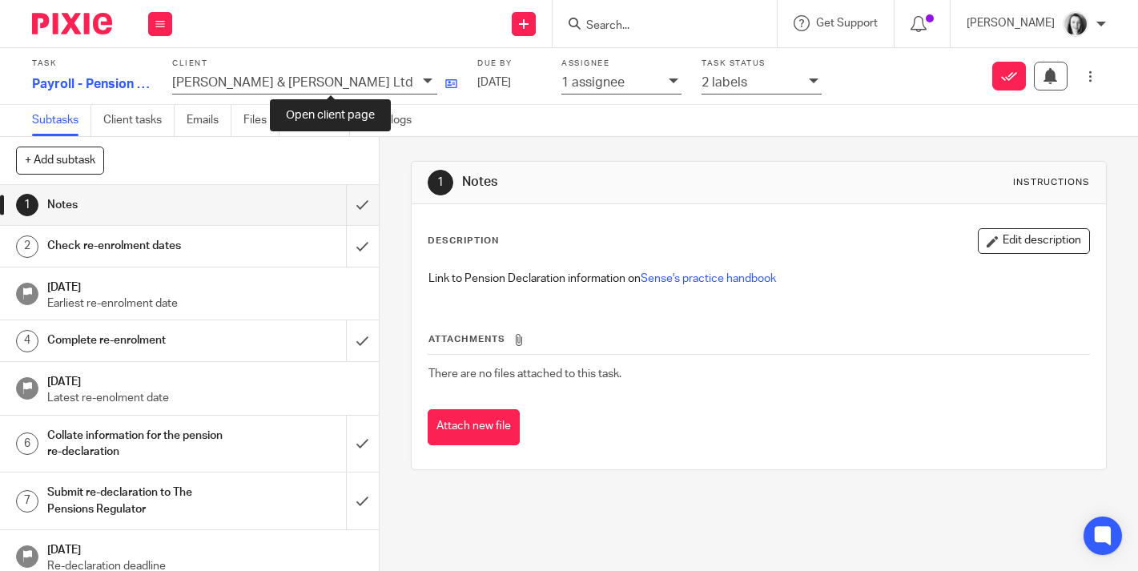
click at [445, 87] on icon at bounding box center [451, 84] width 12 height 12
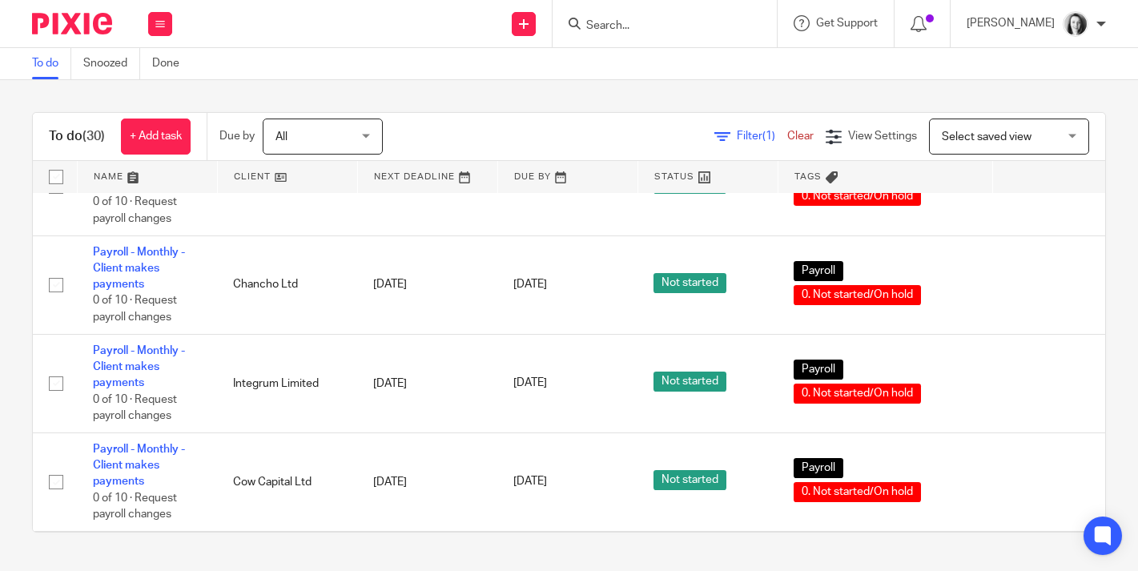
scroll to position [2600, 0]
